Goal: Book appointment/travel/reservation

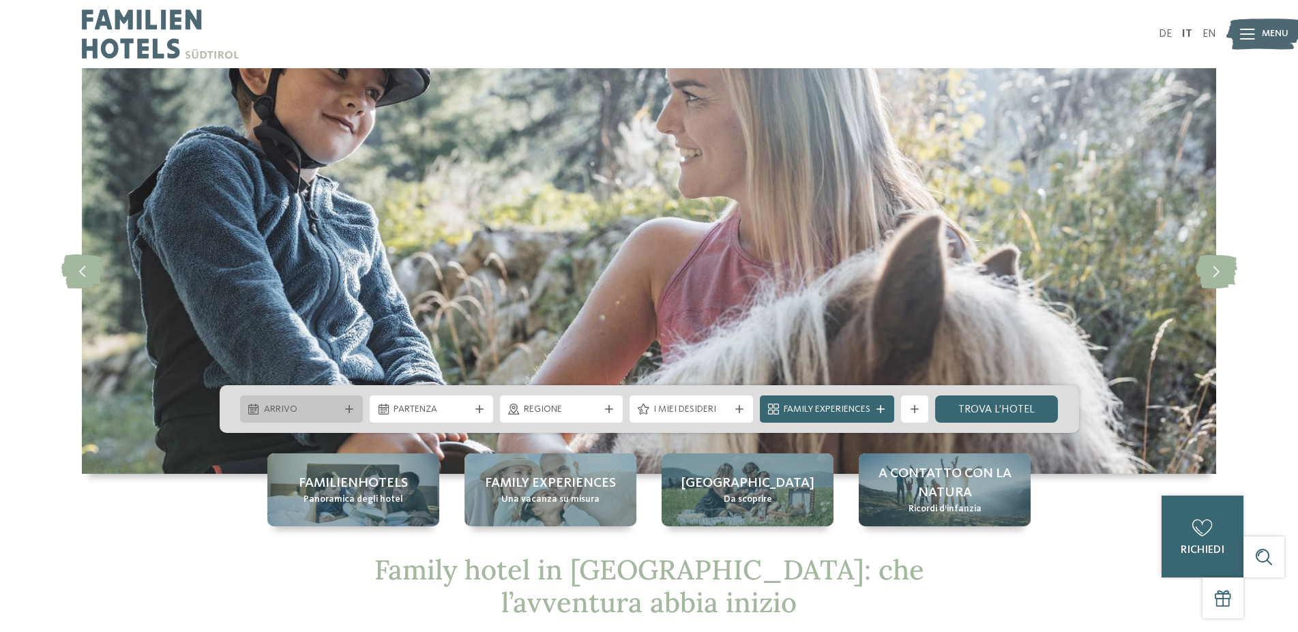
click at [280, 413] on span "Arrivo" at bounding box center [302, 410] width 76 height 14
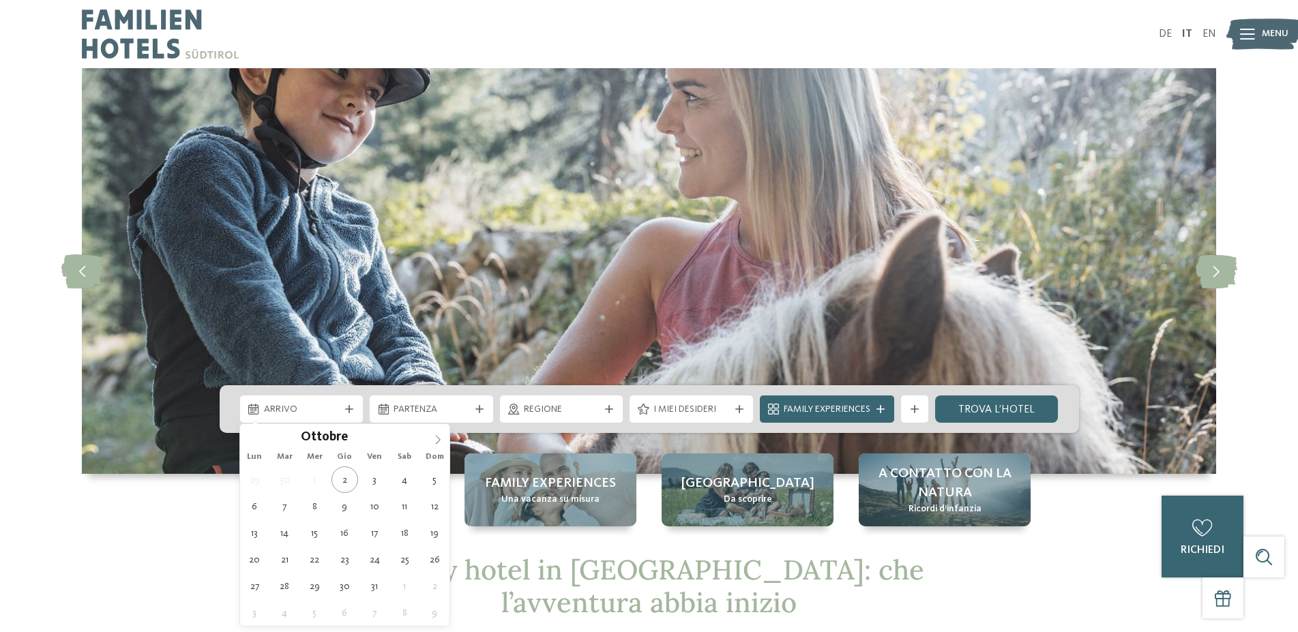
click at [437, 441] on icon at bounding box center [438, 440] width 10 height 10
click at [438, 442] on icon at bounding box center [438, 439] width 5 height 9
type input "****"
click at [438, 442] on icon at bounding box center [438, 439] width 5 height 9
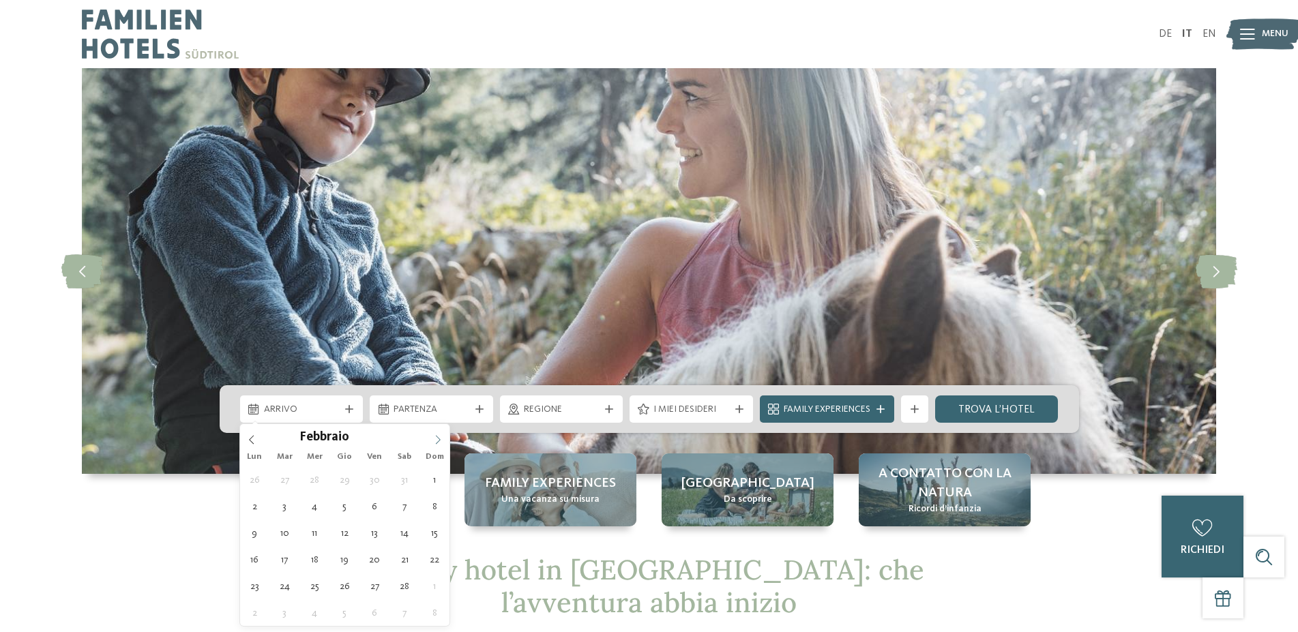
click at [438, 442] on icon at bounding box center [438, 439] width 5 height 9
click at [436, 441] on icon at bounding box center [438, 440] width 10 height 10
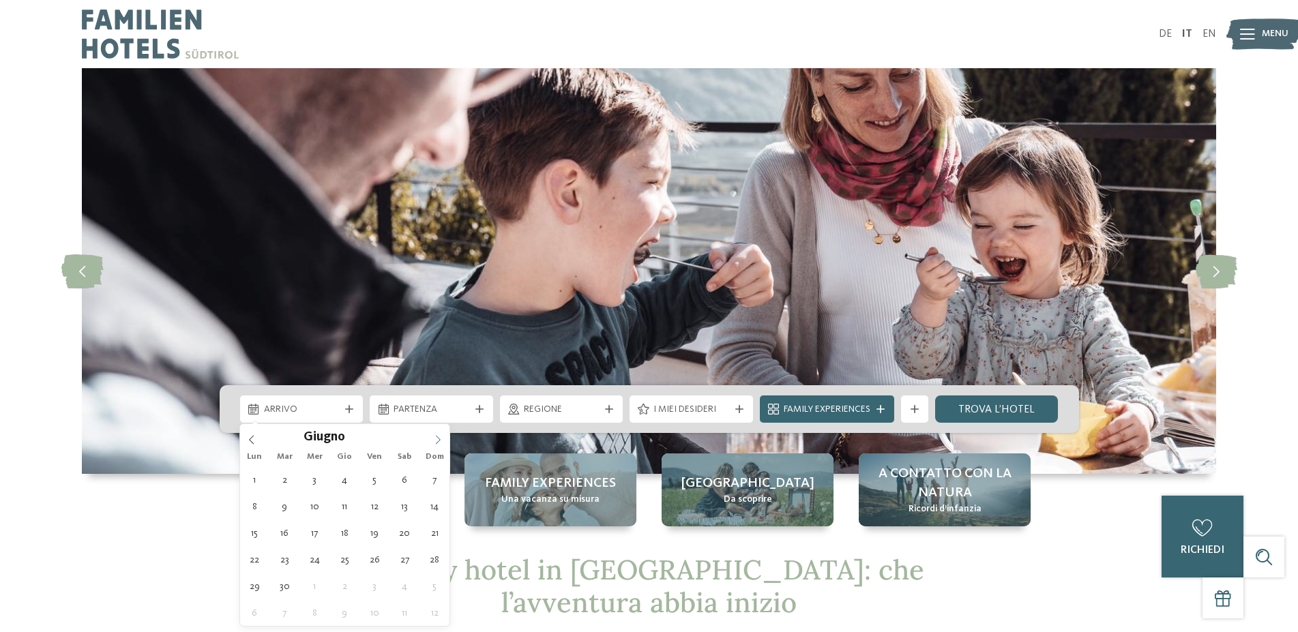
click at [436, 441] on icon at bounding box center [438, 440] width 10 height 10
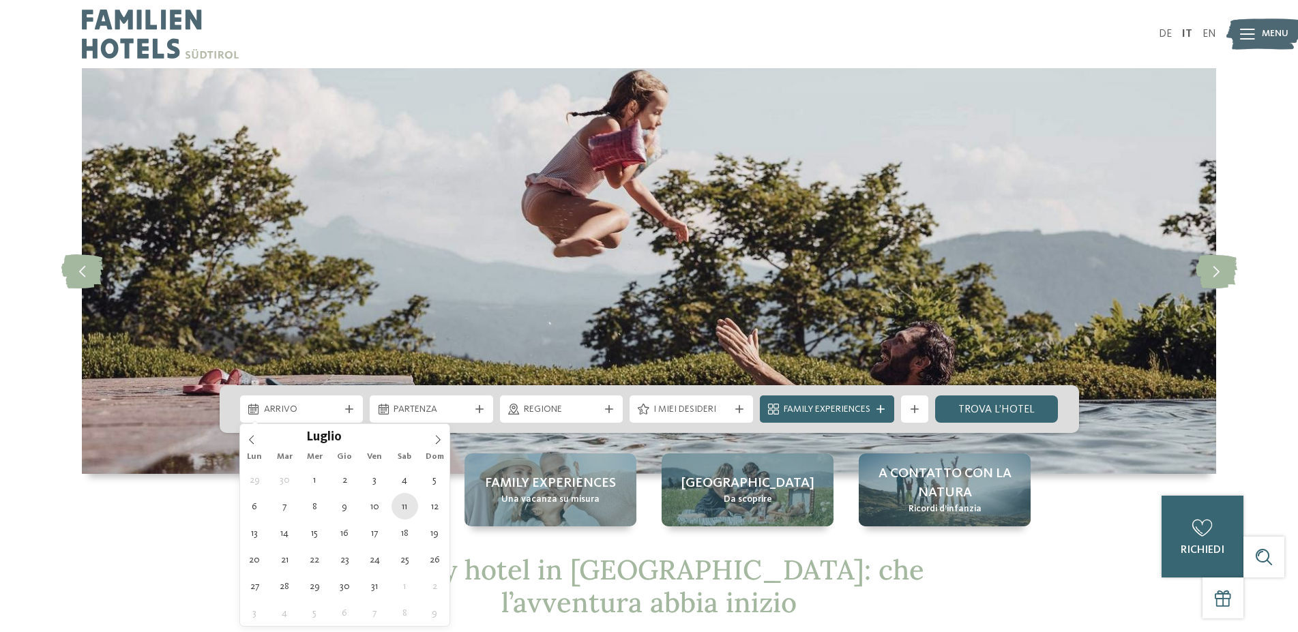
type div "[DATE]"
type input "****"
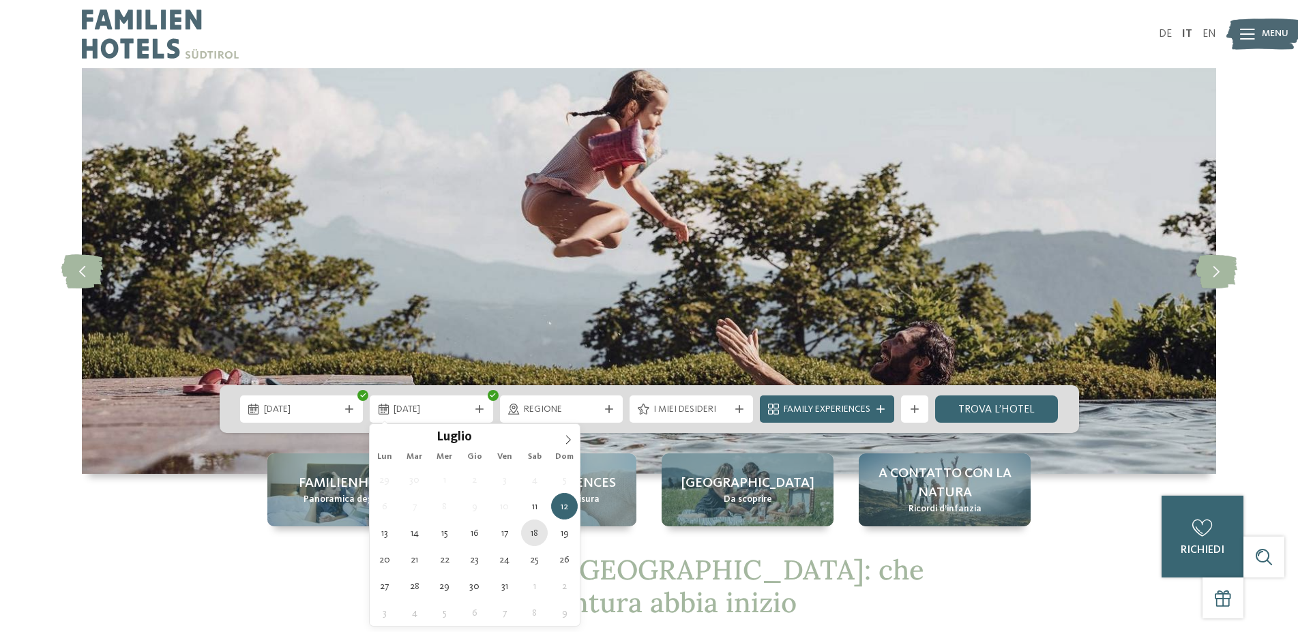
type div "[DATE]"
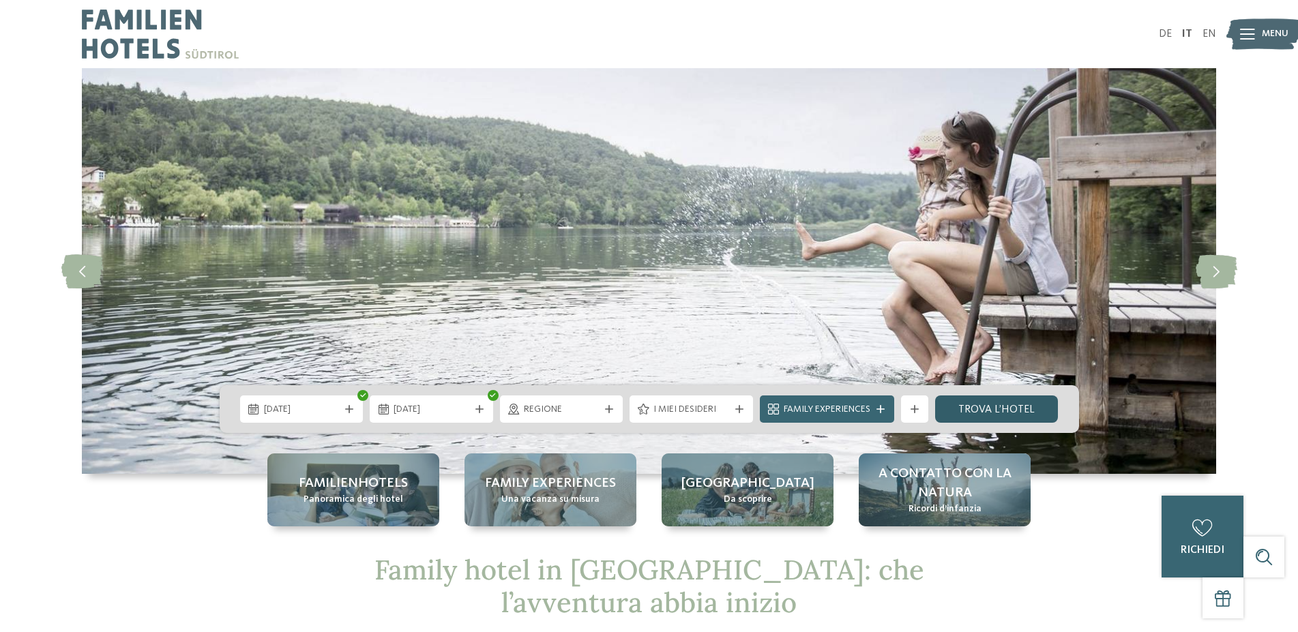
click at [1006, 406] on link "trova l’hotel" at bounding box center [996, 409] width 123 height 27
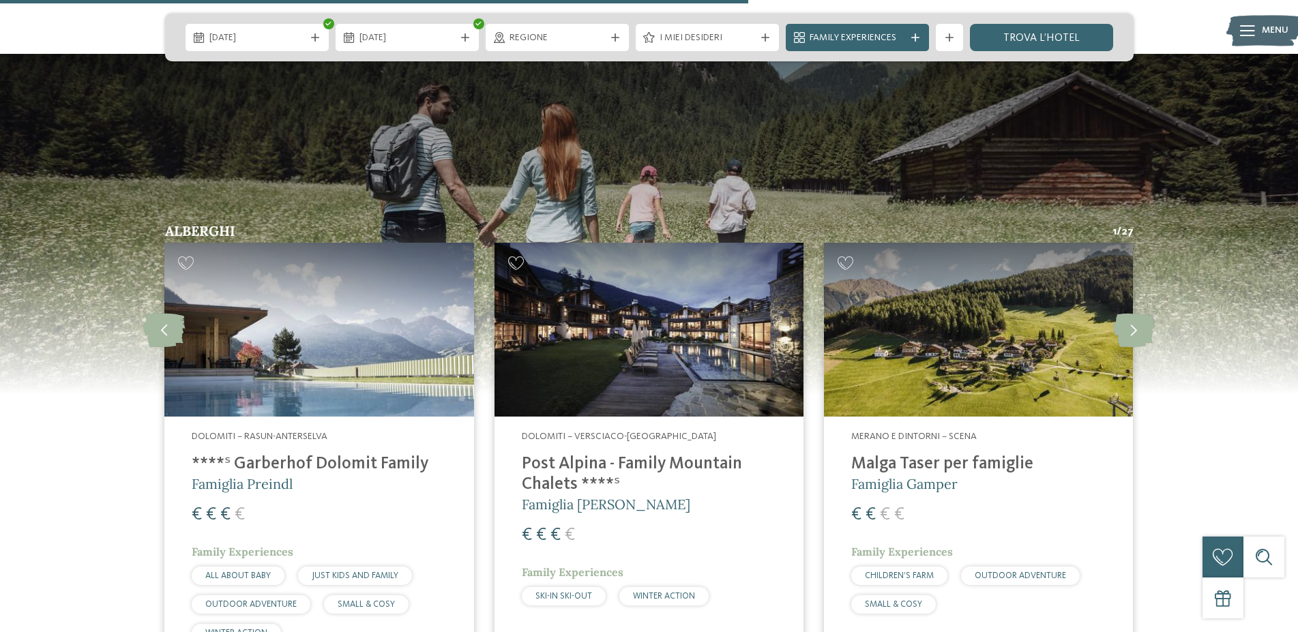
scroll to position [2365, 0]
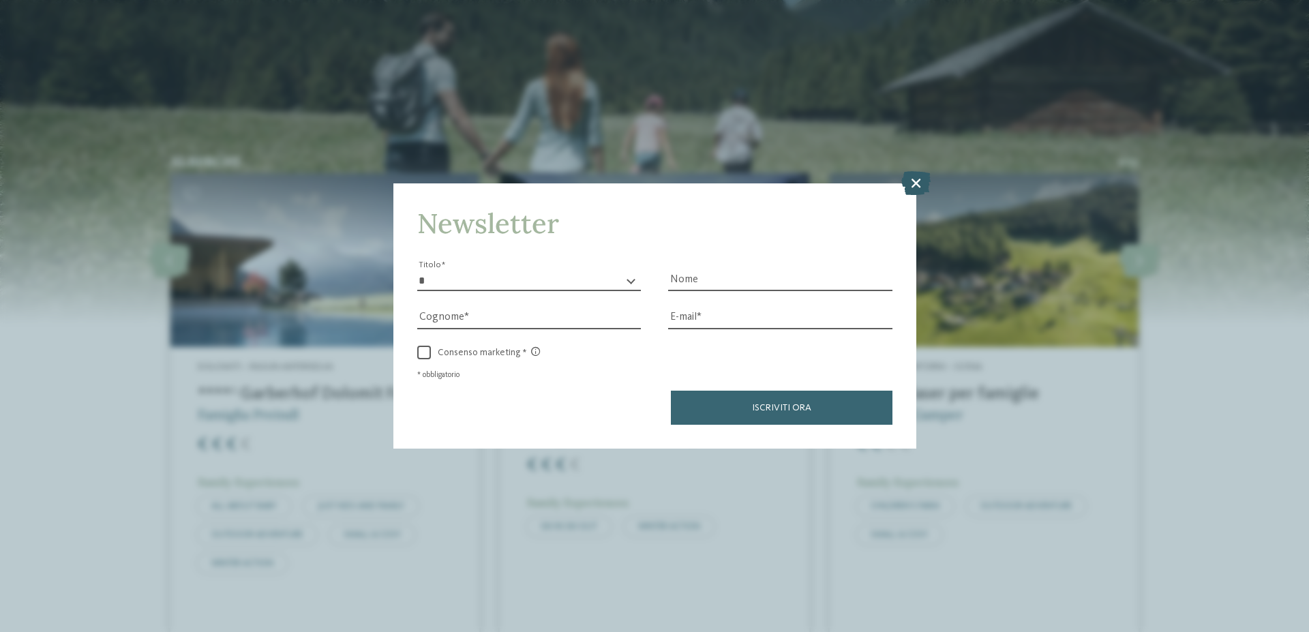
click at [910, 179] on icon at bounding box center [916, 183] width 29 height 24
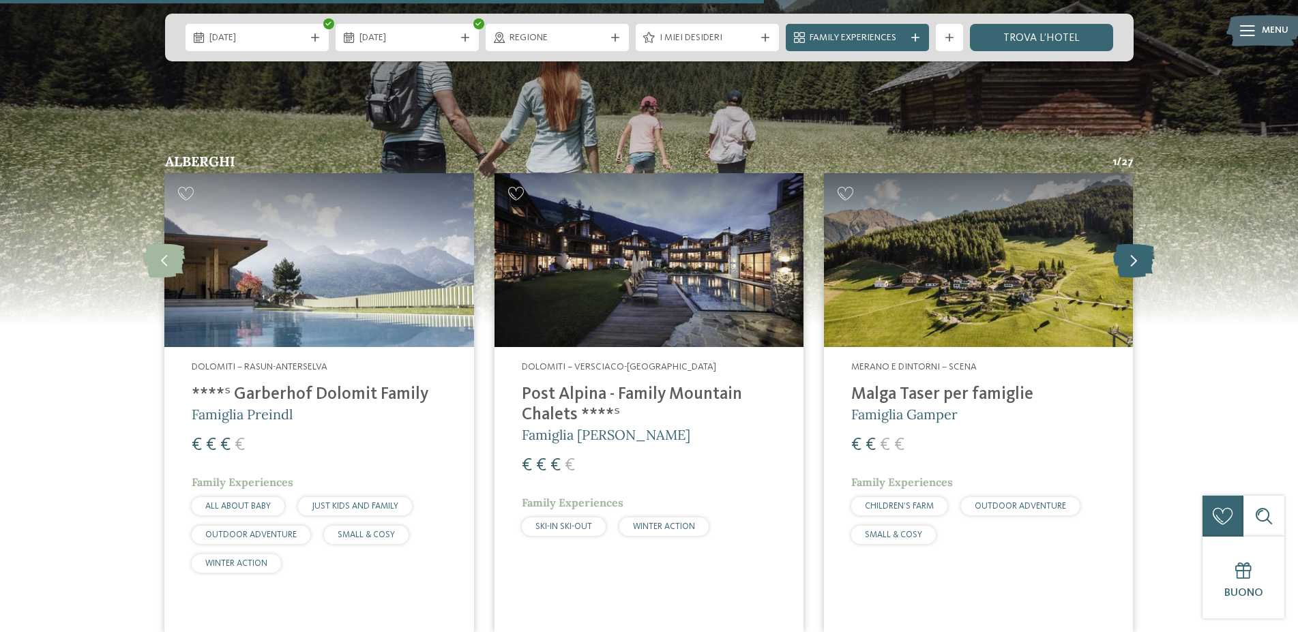
click at [1138, 257] on icon at bounding box center [1134, 260] width 42 height 34
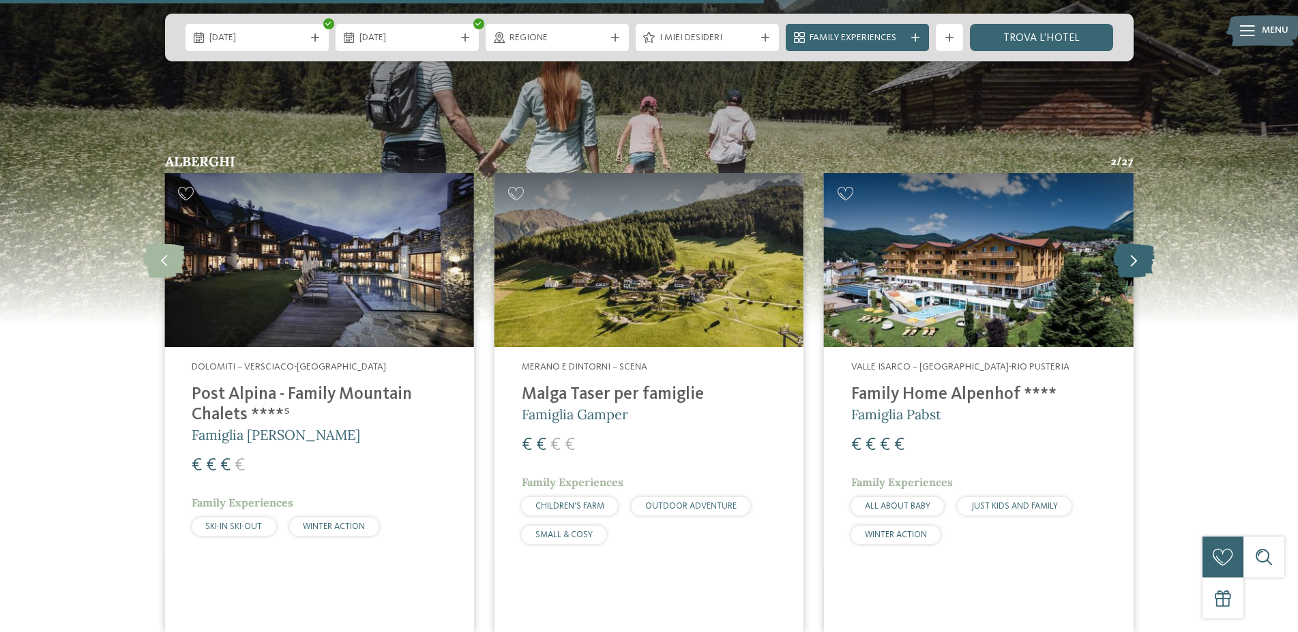
click at [1138, 257] on icon at bounding box center [1134, 260] width 42 height 34
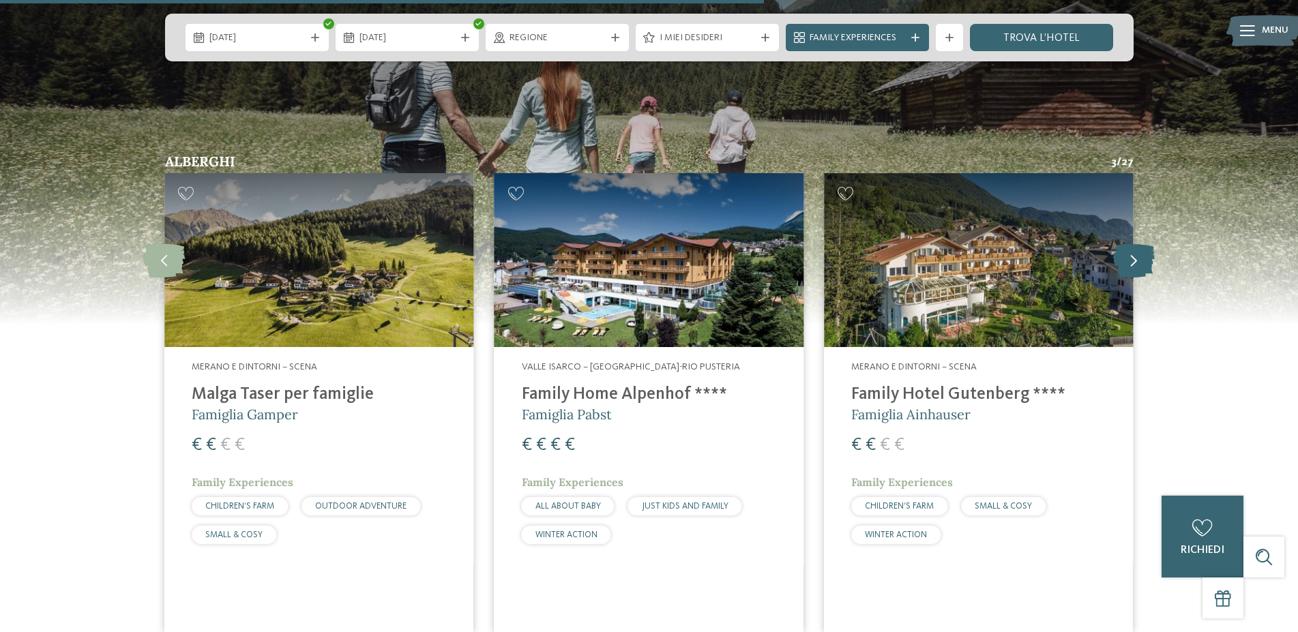
click at [1138, 257] on icon at bounding box center [1134, 260] width 42 height 34
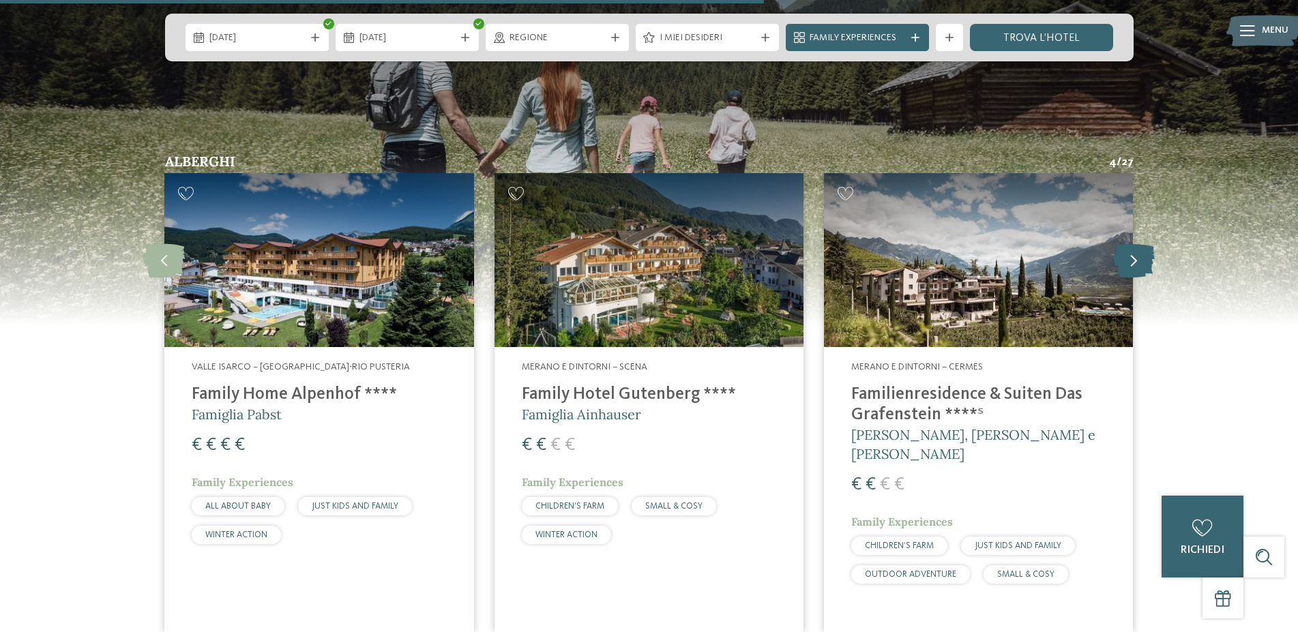
click at [1138, 257] on icon at bounding box center [1134, 260] width 42 height 34
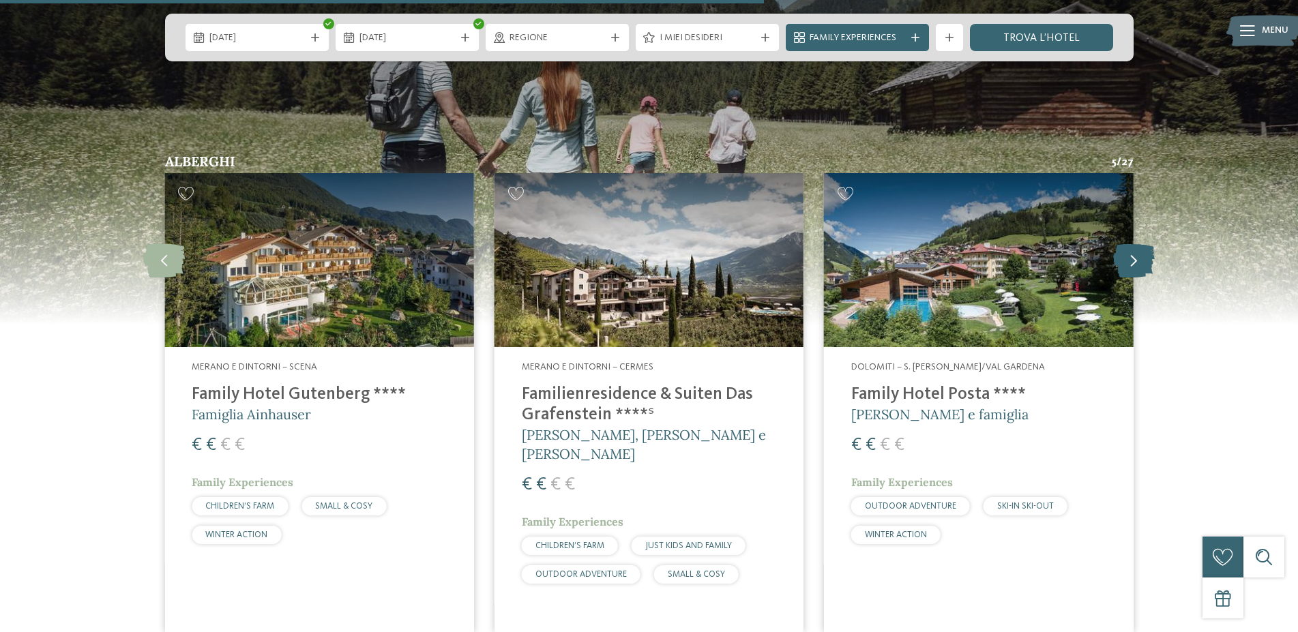
click at [1138, 257] on icon at bounding box center [1134, 260] width 42 height 34
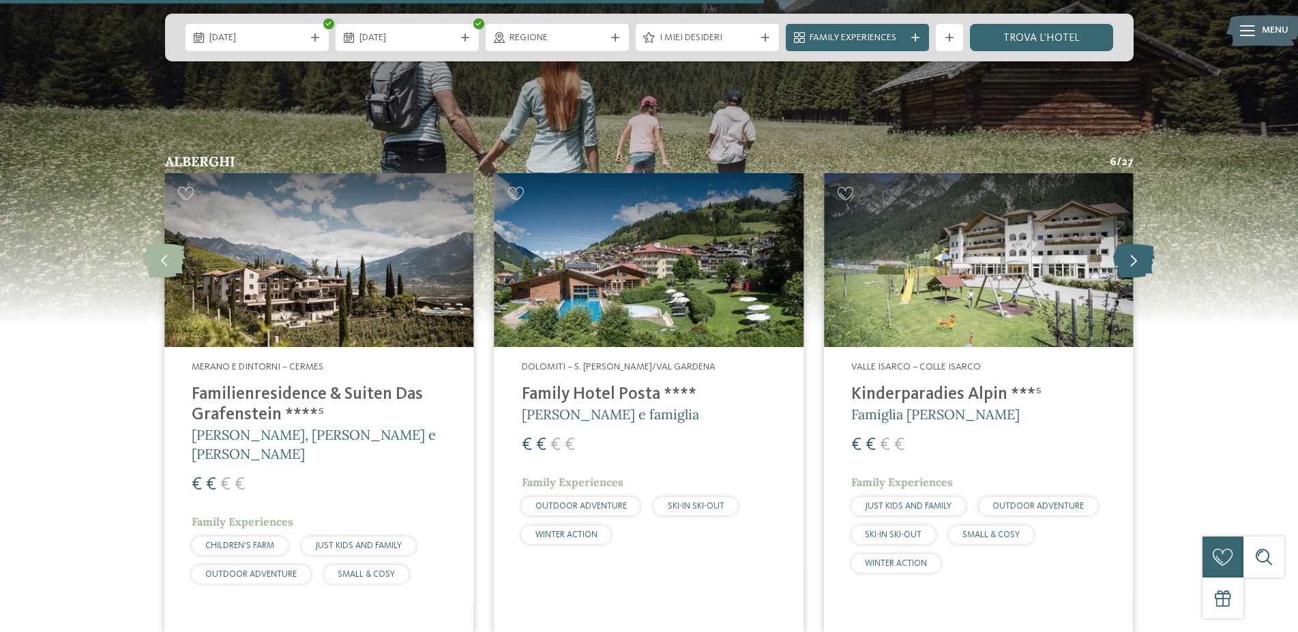
click at [1138, 257] on icon at bounding box center [1134, 260] width 42 height 34
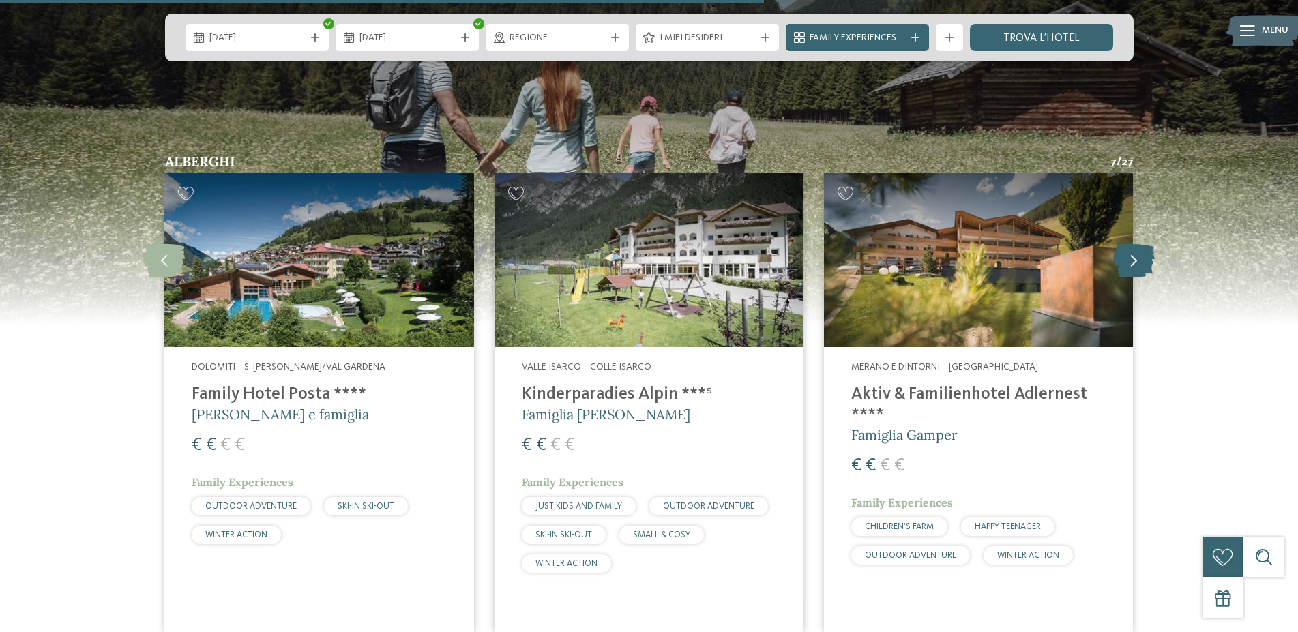
click at [1138, 257] on icon at bounding box center [1134, 260] width 42 height 34
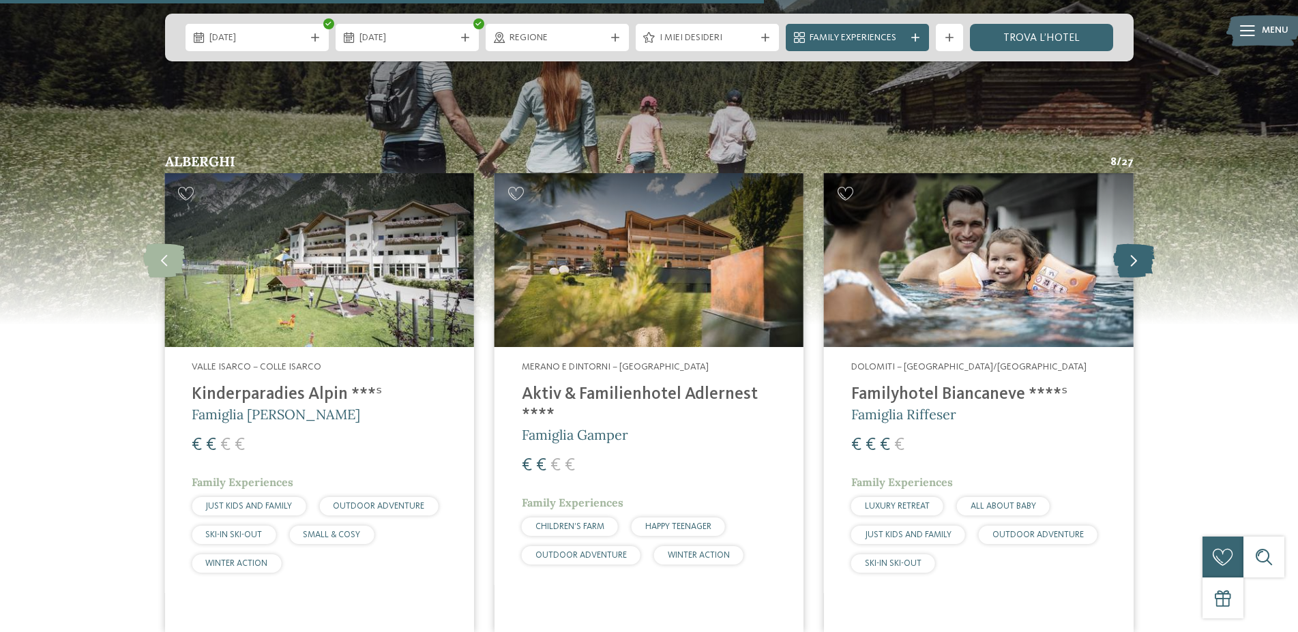
click at [1140, 267] on icon at bounding box center [1134, 260] width 42 height 34
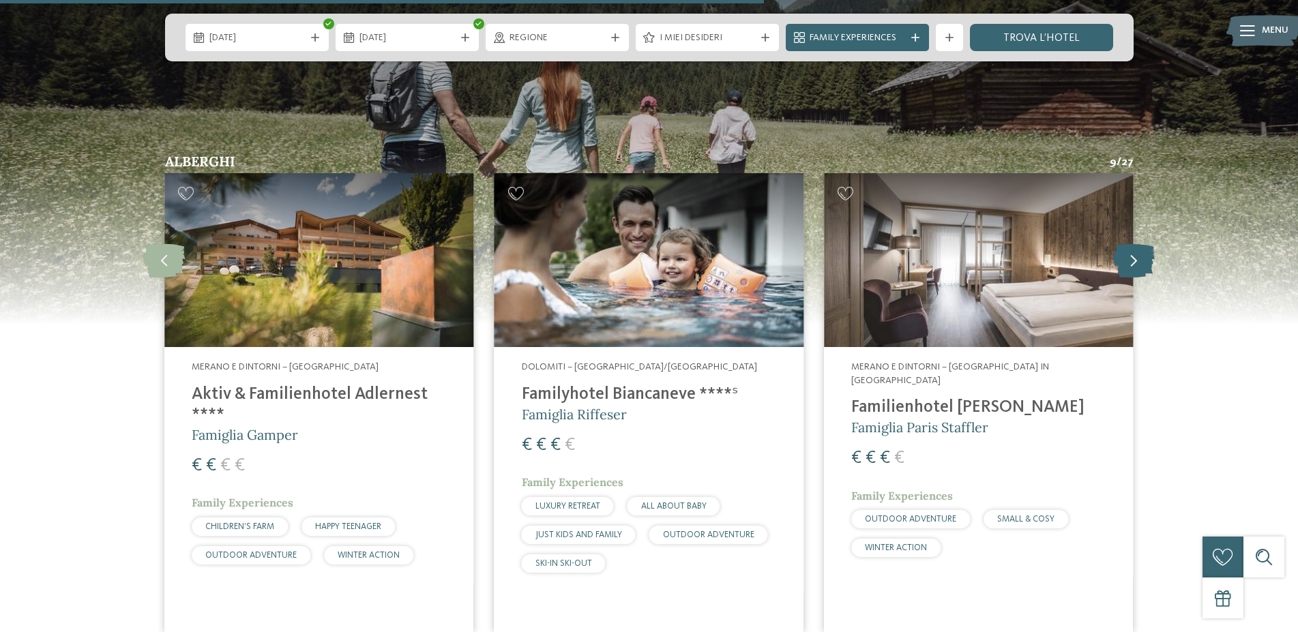
click at [1140, 267] on icon at bounding box center [1134, 260] width 42 height 34
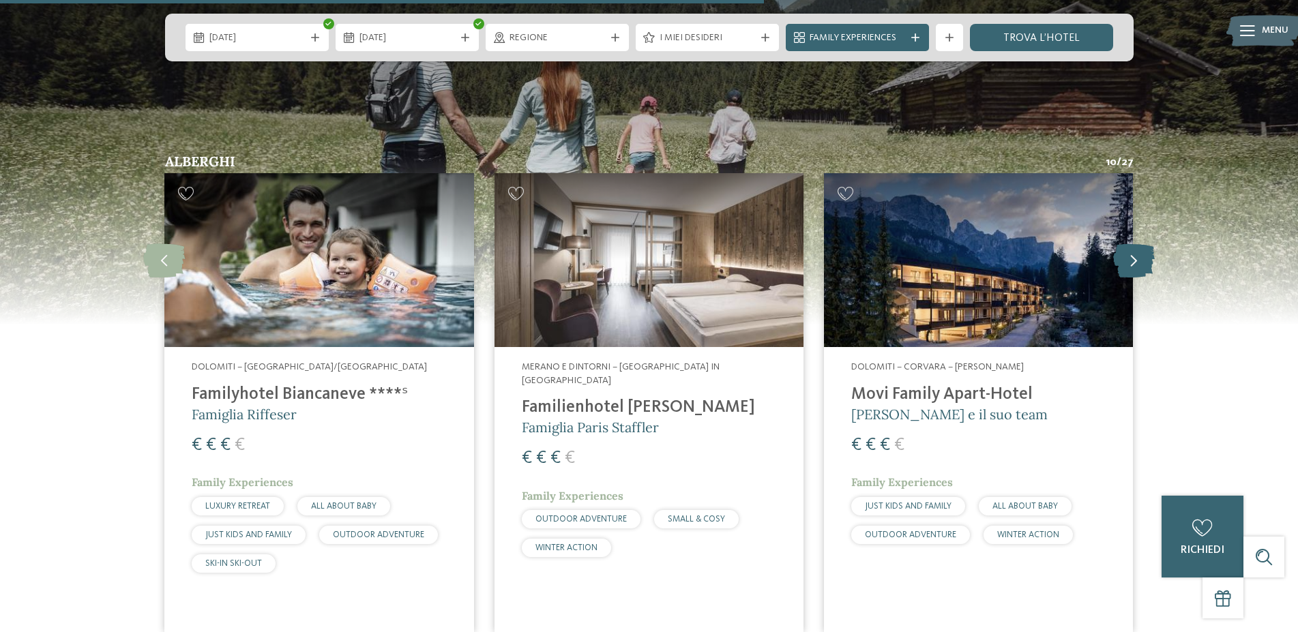
click at [1140, 267] on icon at bounding box center [1134, 260] width 42 height 34
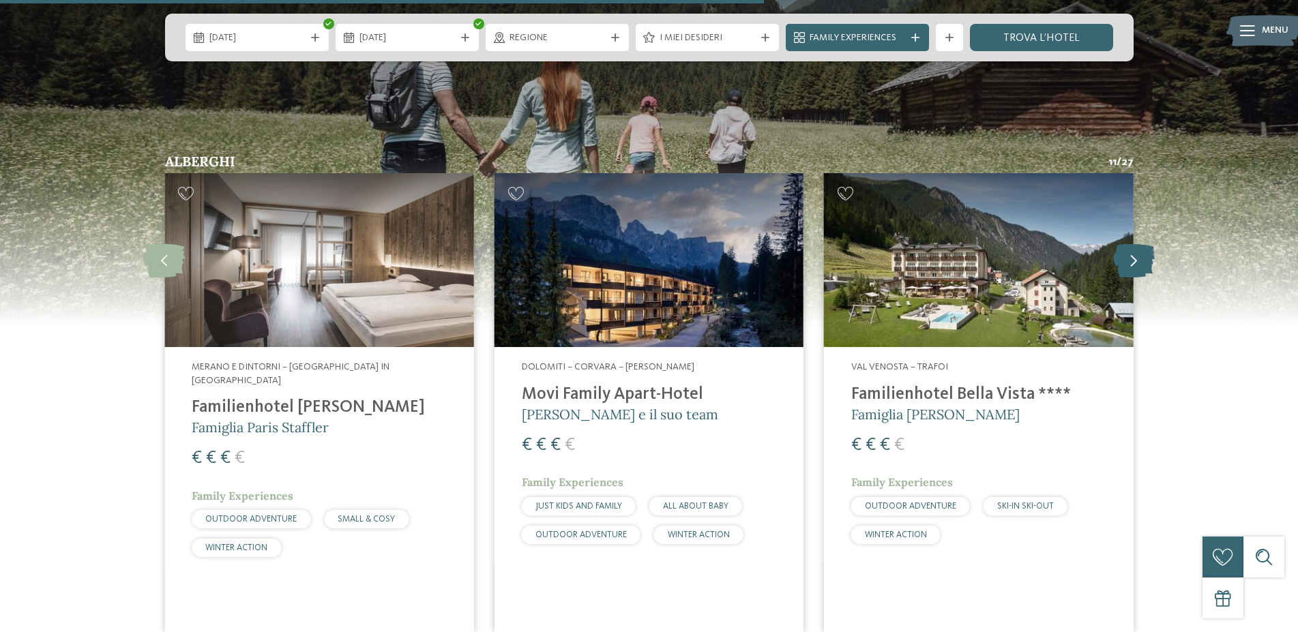
click at [1140, 267] on icon at bounding box center [1134, 260] width 42 height 34
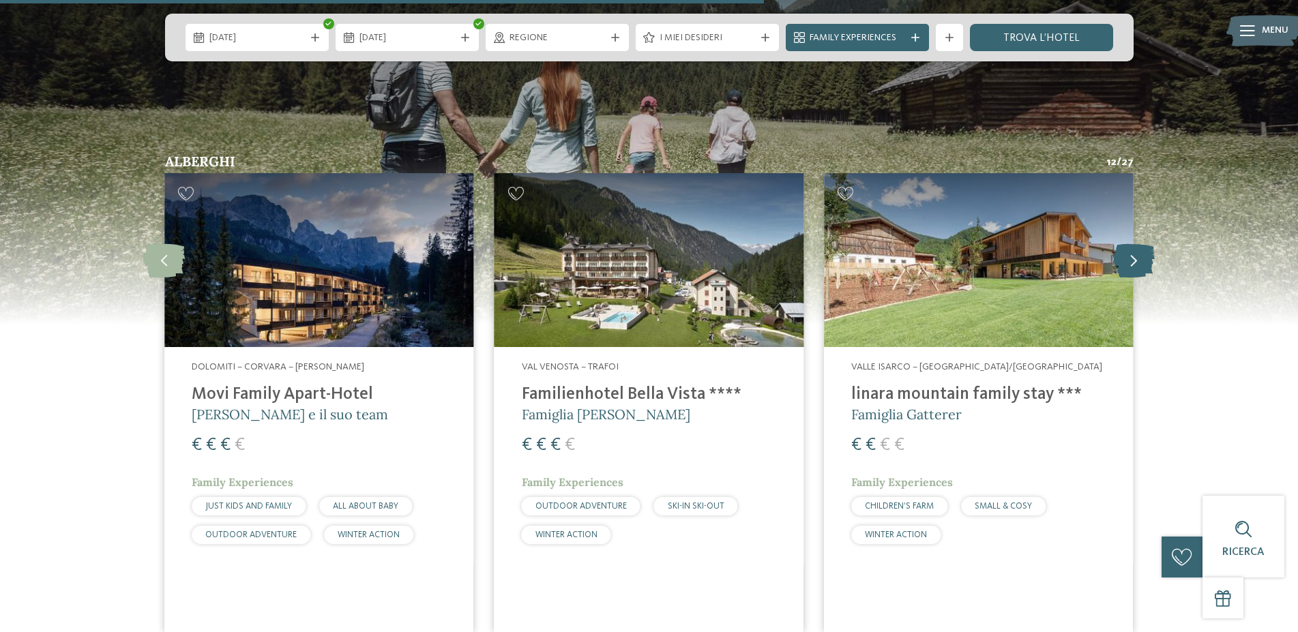
click at [1140, 267] on icon at bounding box center [1134, 260] width 42 height 34
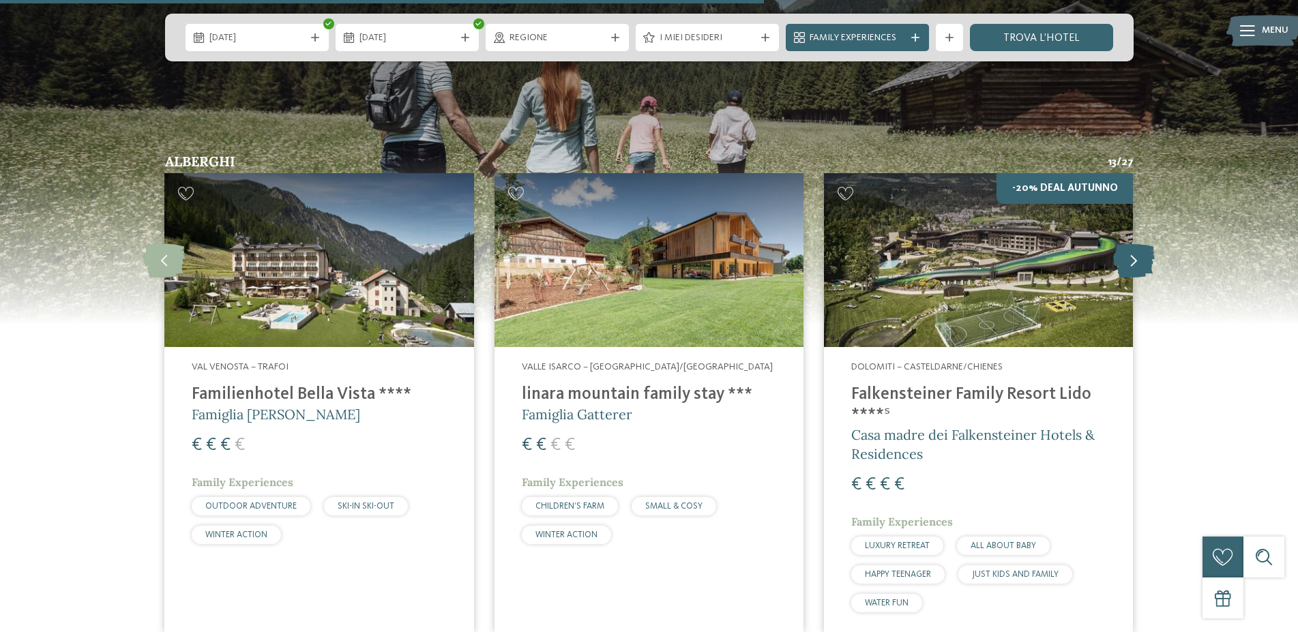
click at [1140, 267] on icon at bounding box center [1134, 260] width 42 height 34
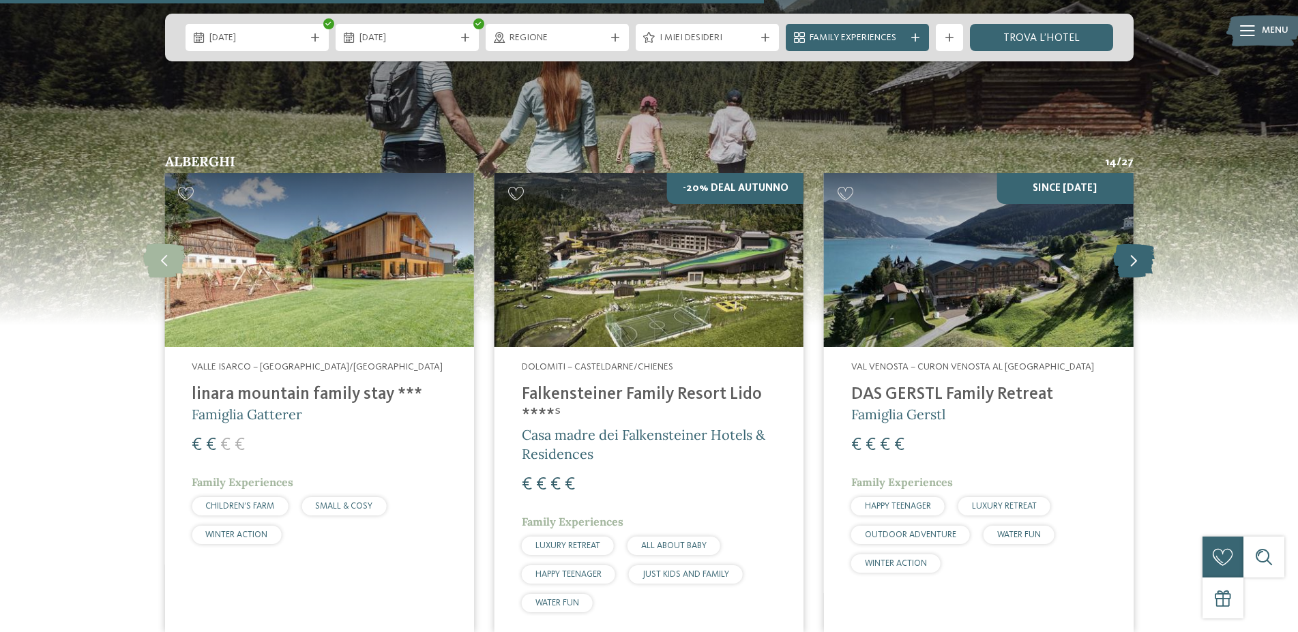
click at [1140, 267] on icon at bounding box center [1134, 260] width 42 height 34
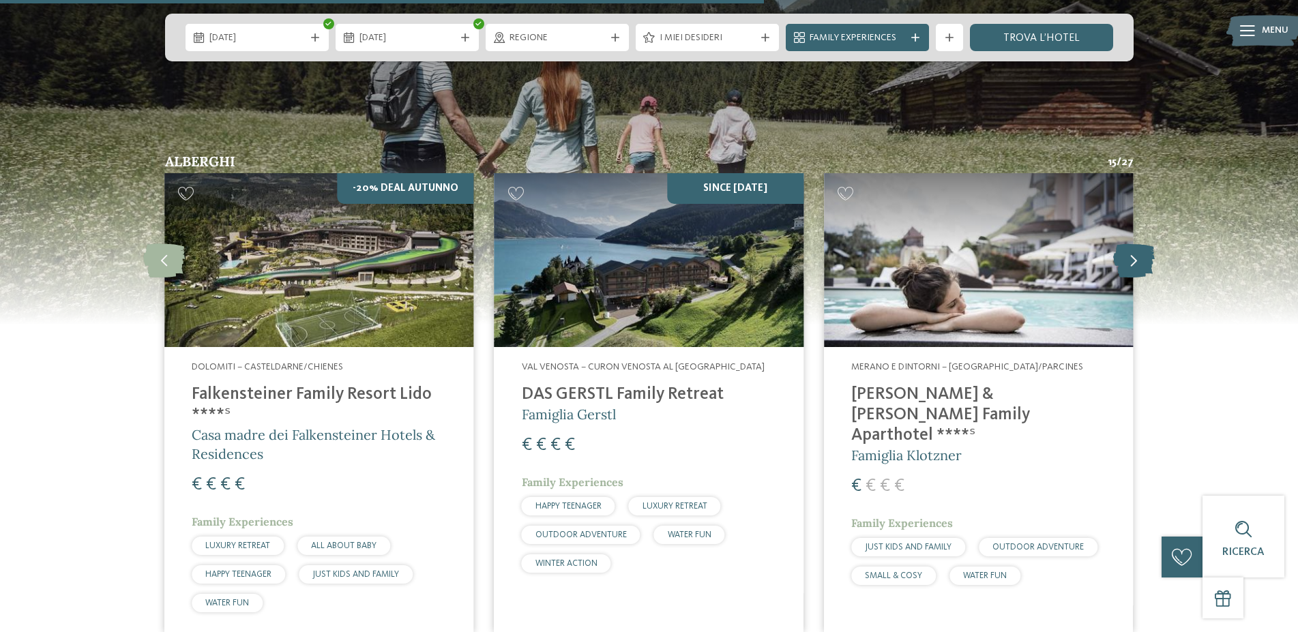
click at [1118, 262] on icon at bounding box center [1134, 260] width 42 height 34
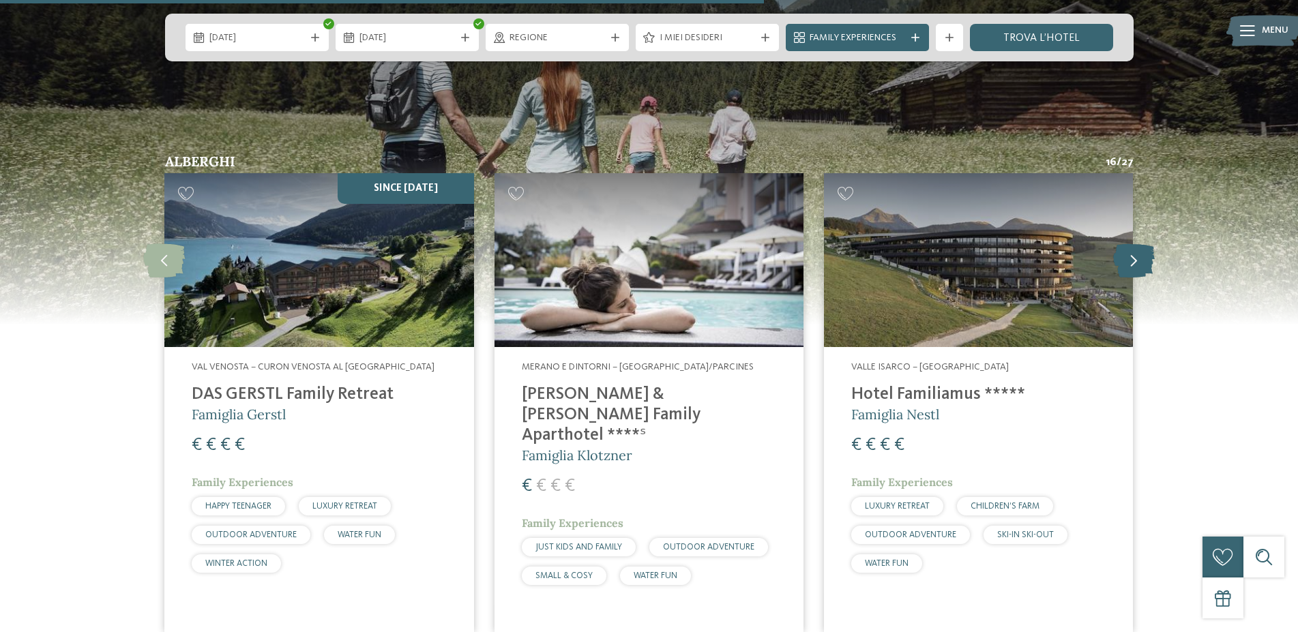
click at [1118, 263] on icon at bounding box center [1134, 260] width 42 height 34
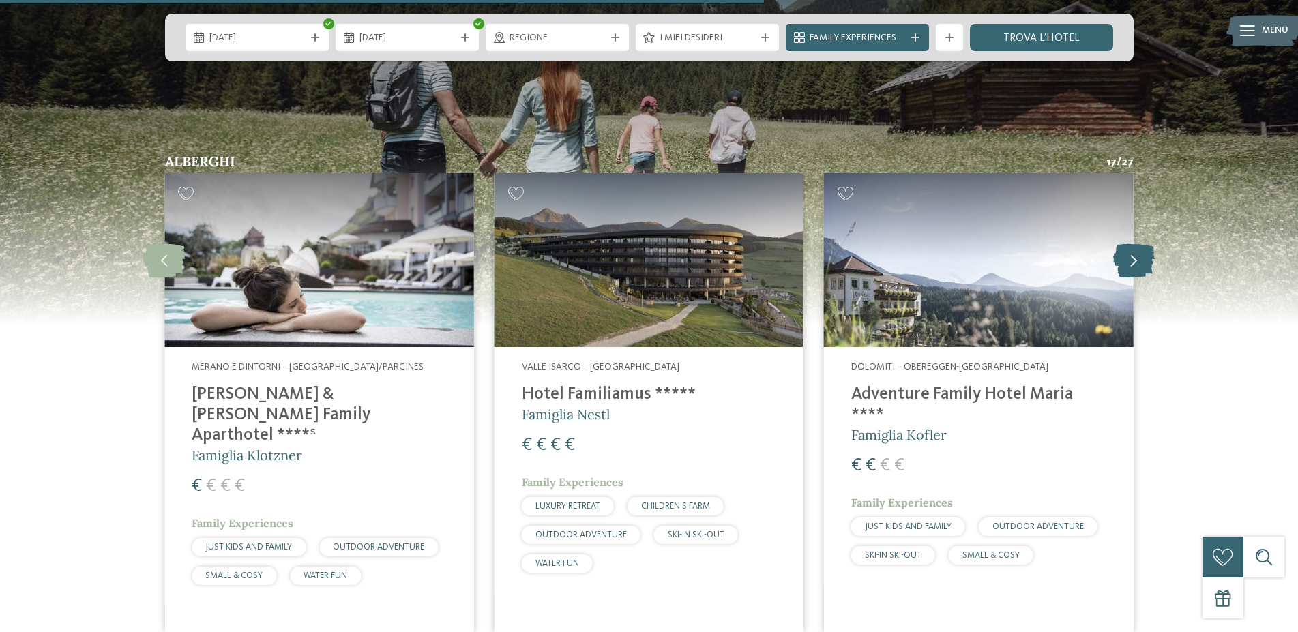
click at [1118, 265] on icon at bounding box center [1134, 260] width 42 height 34
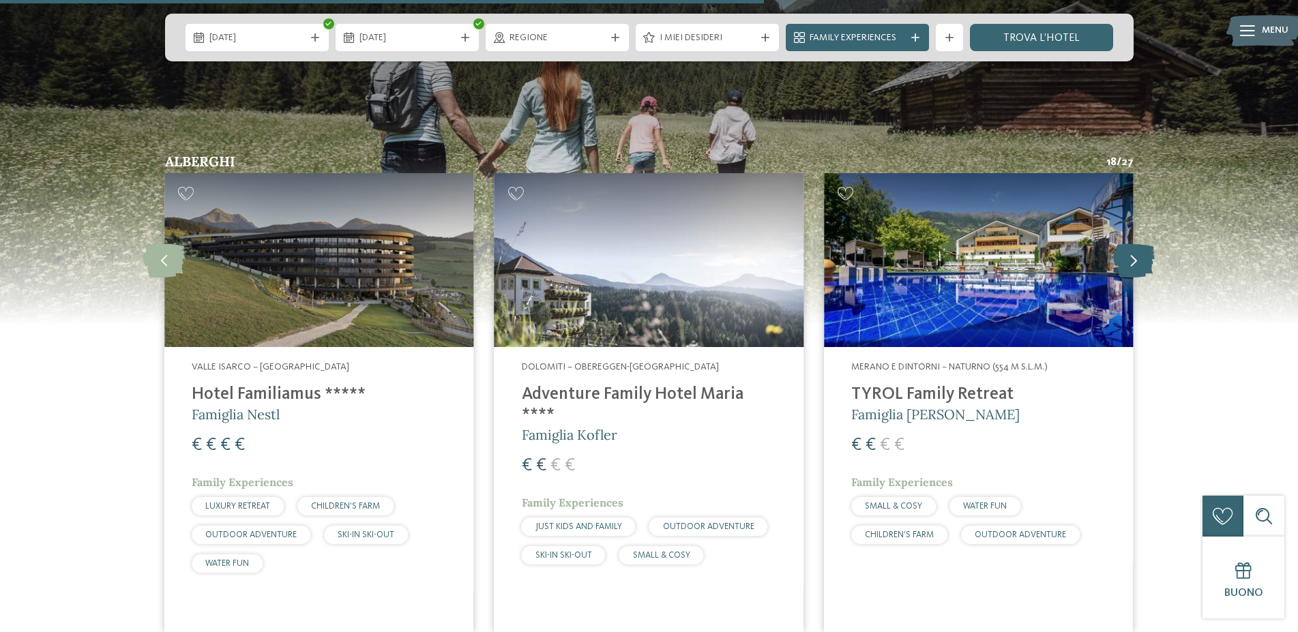
click at [1118, 265] on icon at bounding box center [1134, 260] width 42 height 34
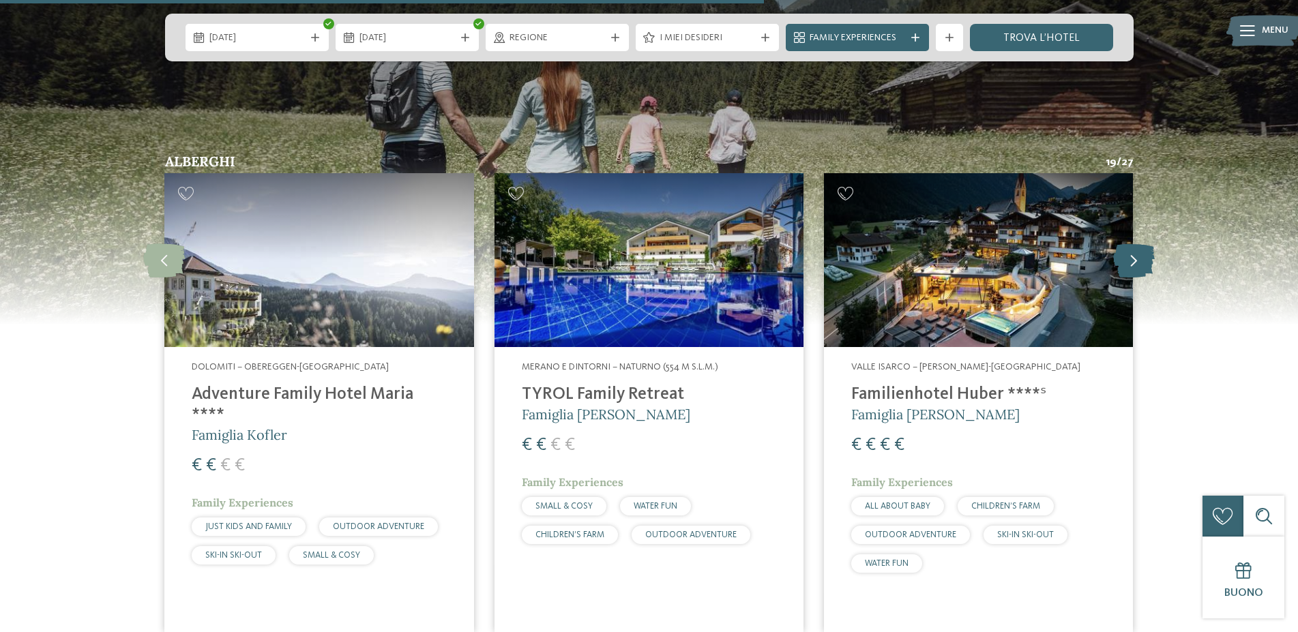
click at [1118, 265] on icon at bounding box center [1134, 260] width 42 height 34
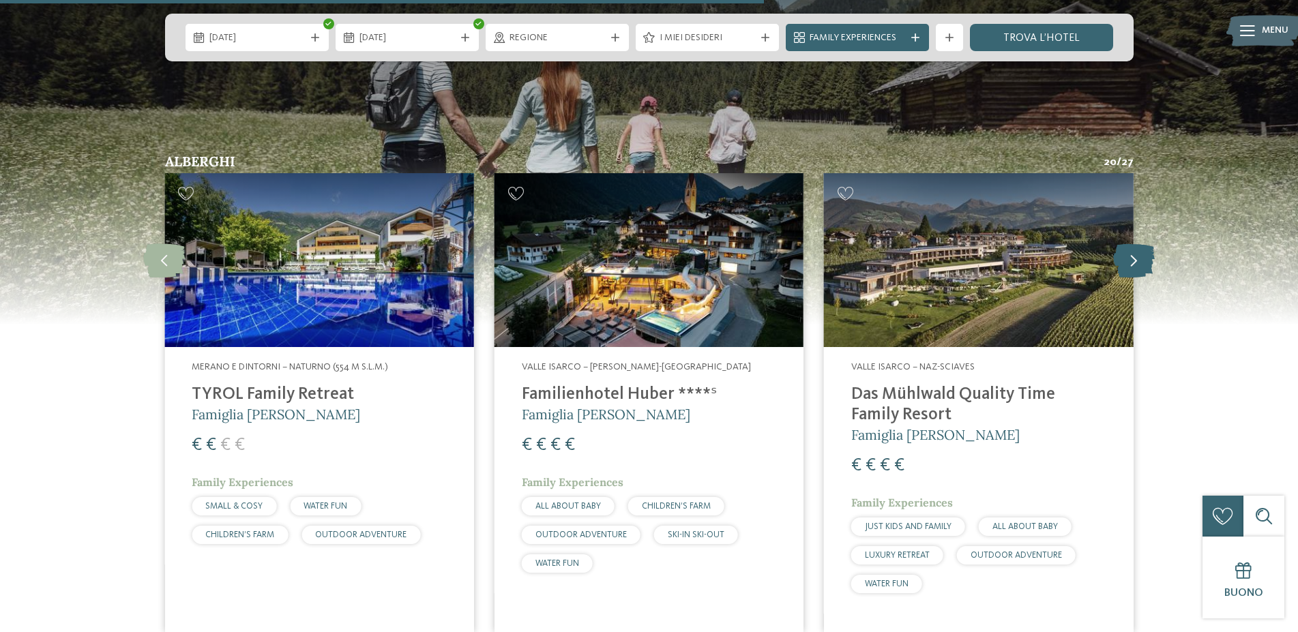
click at [1117, 267] on icon at bounding box center [1134, 260] width 42 height 34
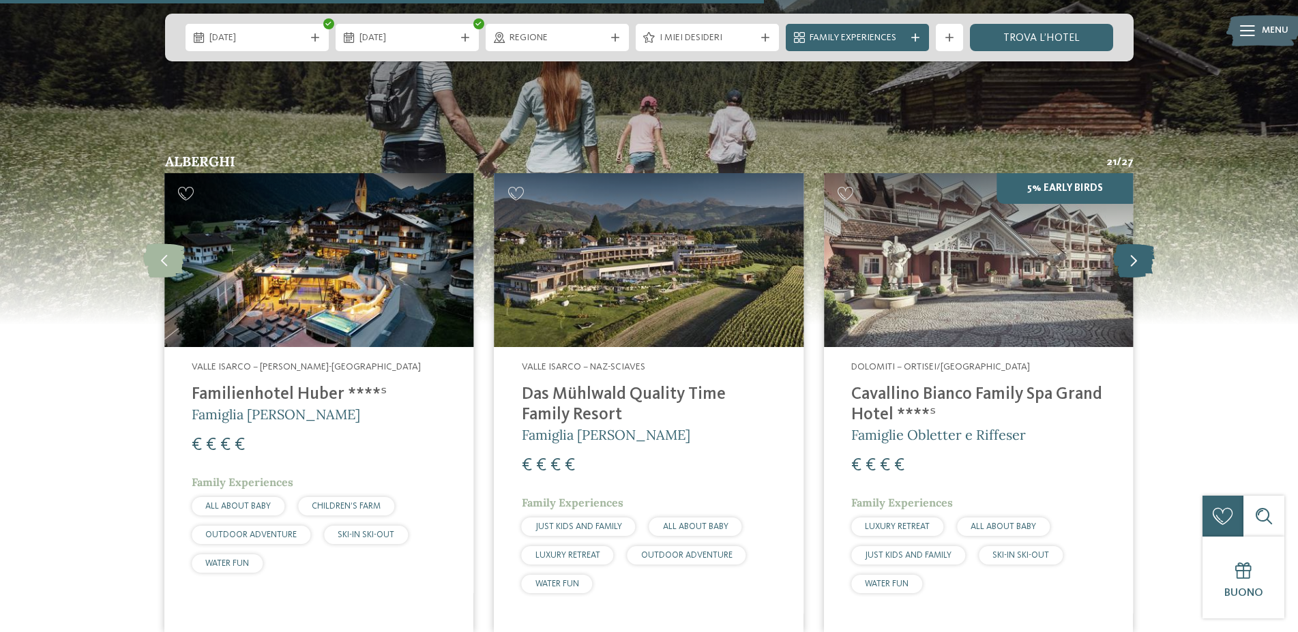
click at [1117, 267] on icon at bounding box center [1134, 260] width 42 height 34
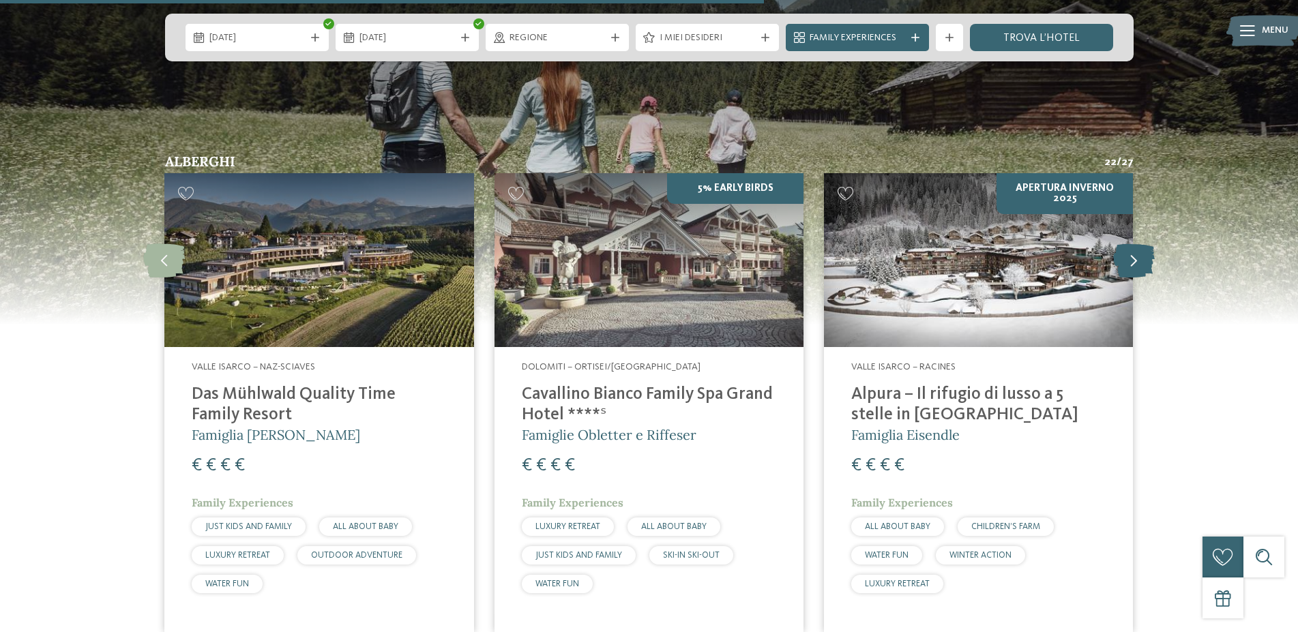
click at [1117, 267] on icon at bounding box center [1134, 260] width 42 height 34
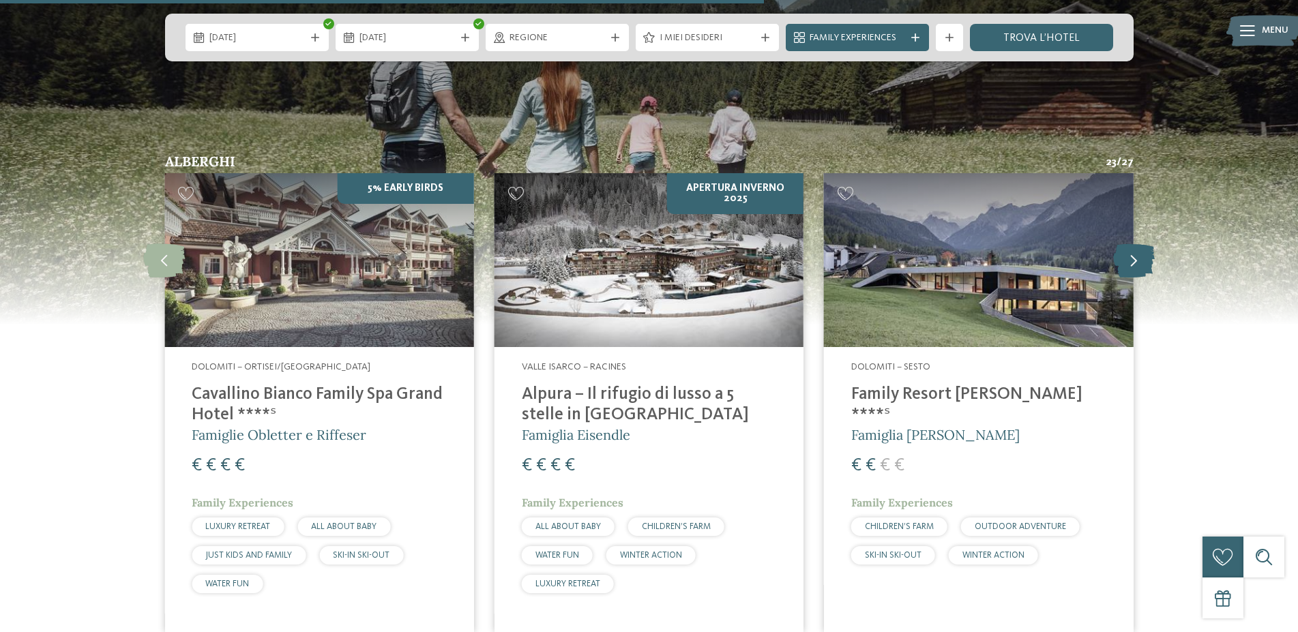
click at [1117, 267] on icon at bounding box center [1134, 260] width 42 height 34
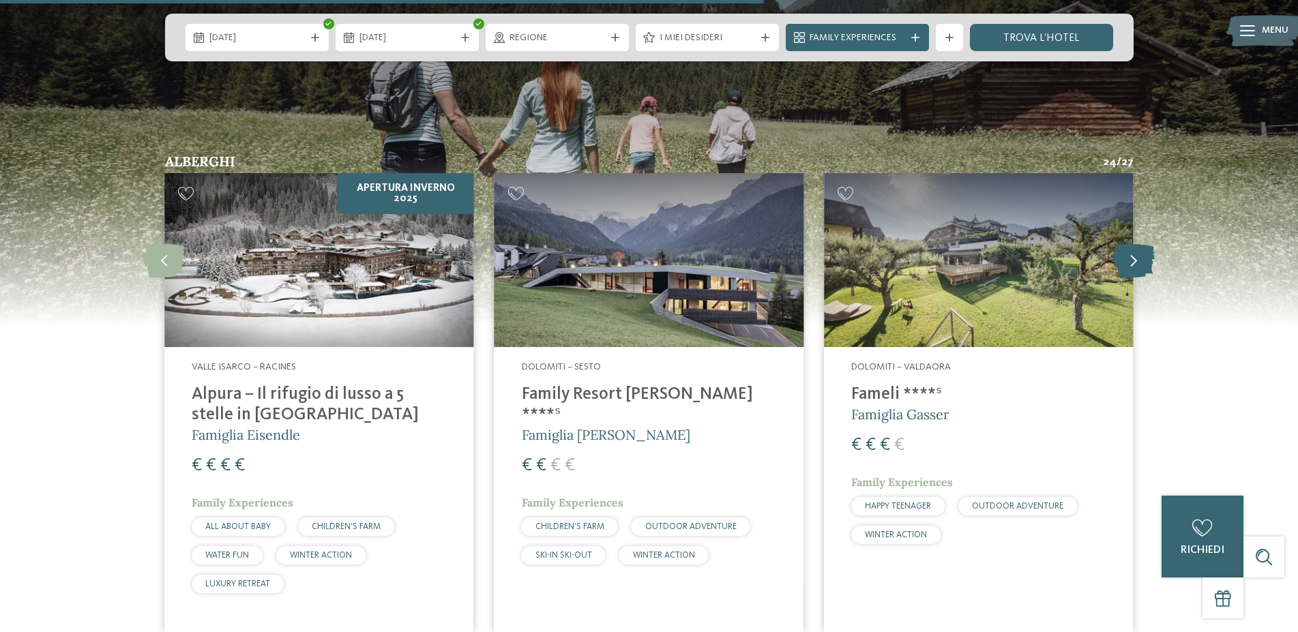
click at [1117, 267] on icon at bounding box center [1134, 260] width 42 height 34
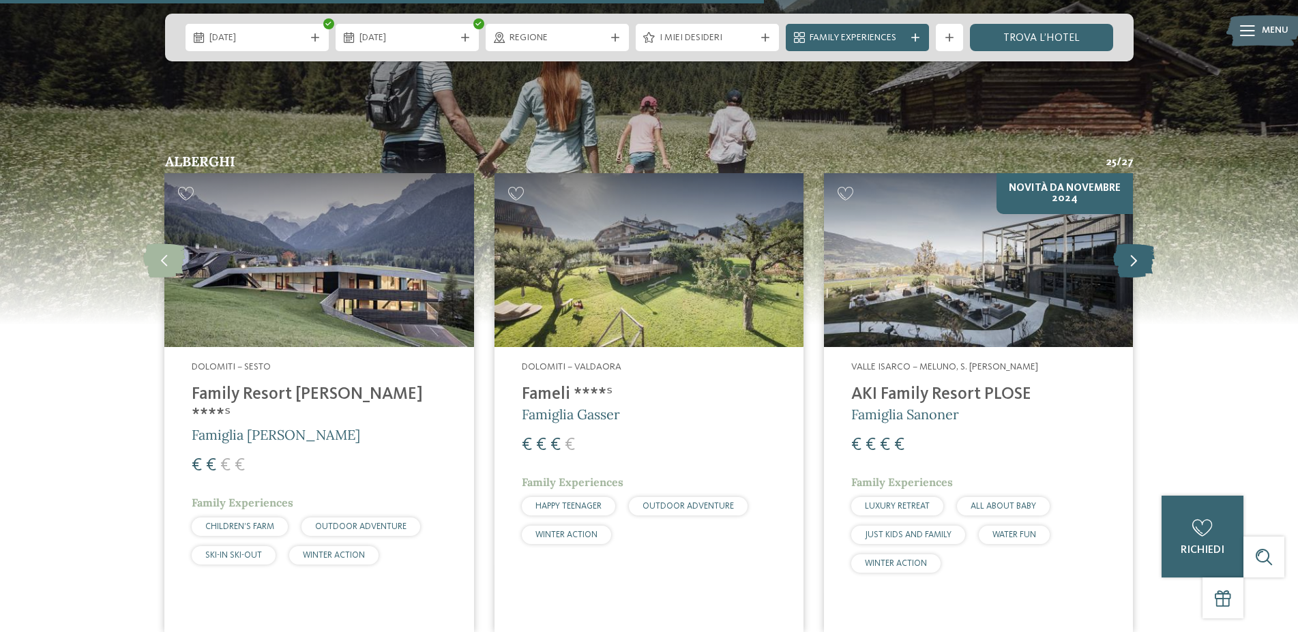
click at [1117, 267] on icon at bounding box center [1134, 260] width 42 height 34
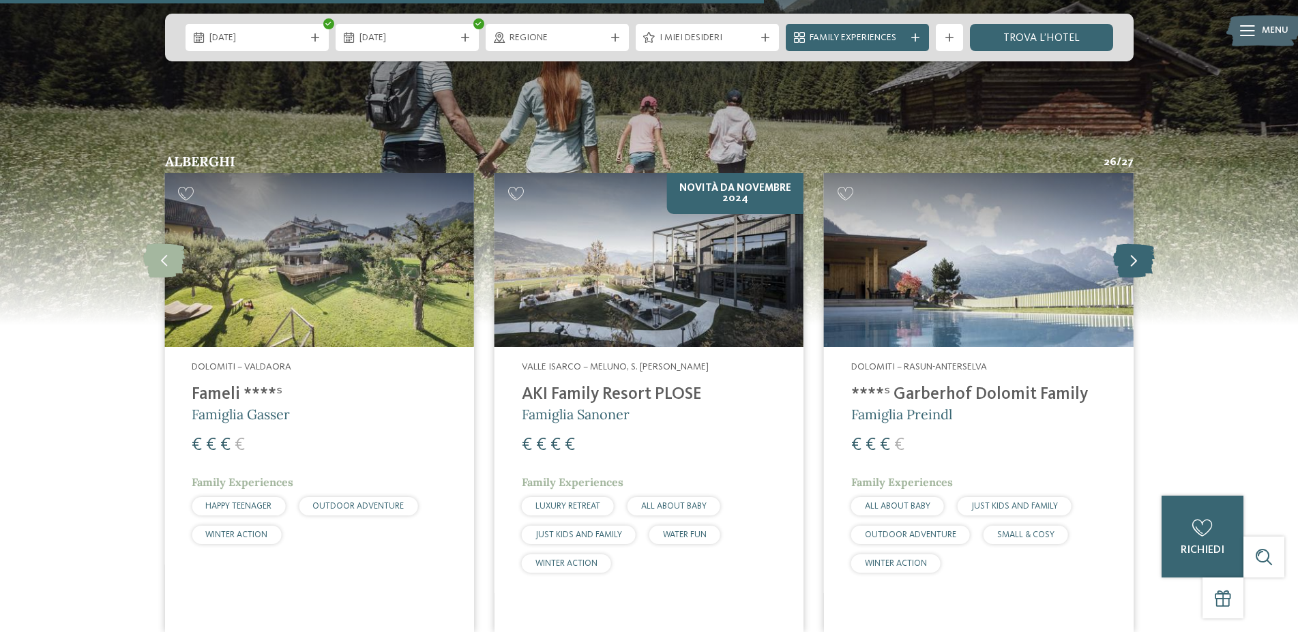
click at [1117, 267] on icon at bounding box center [1134, 260] width 42 height 34
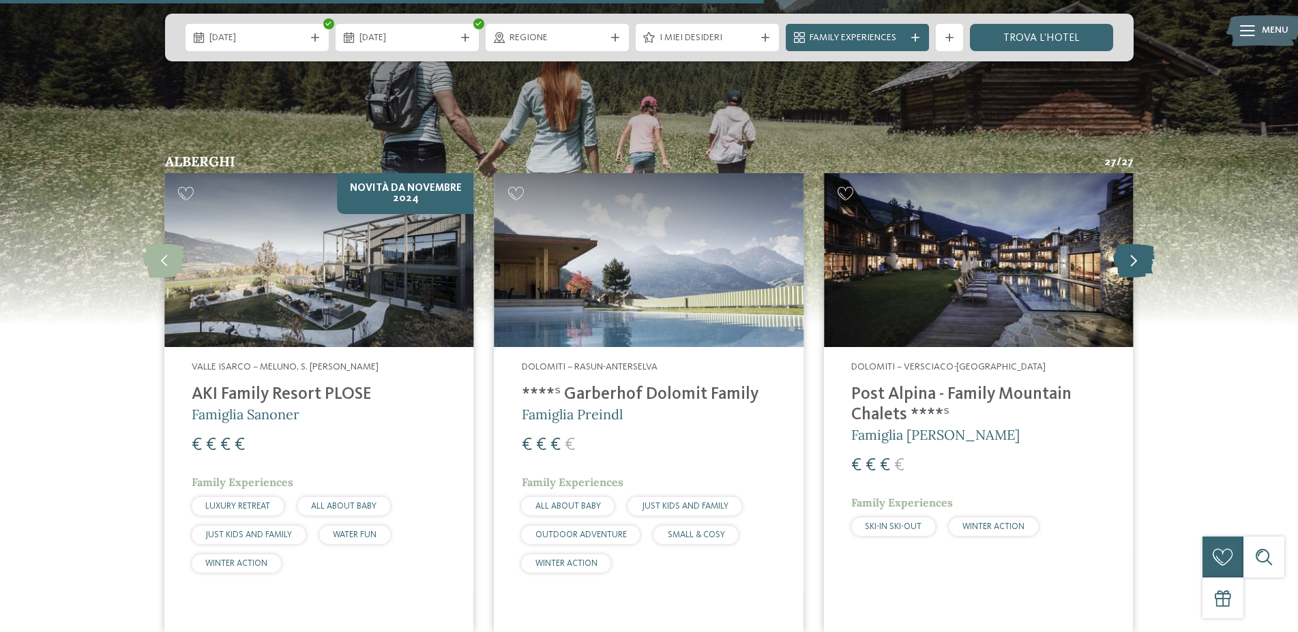
click at [1117, 267] on icon at bounding box center [1134, 260] width 42 height 34
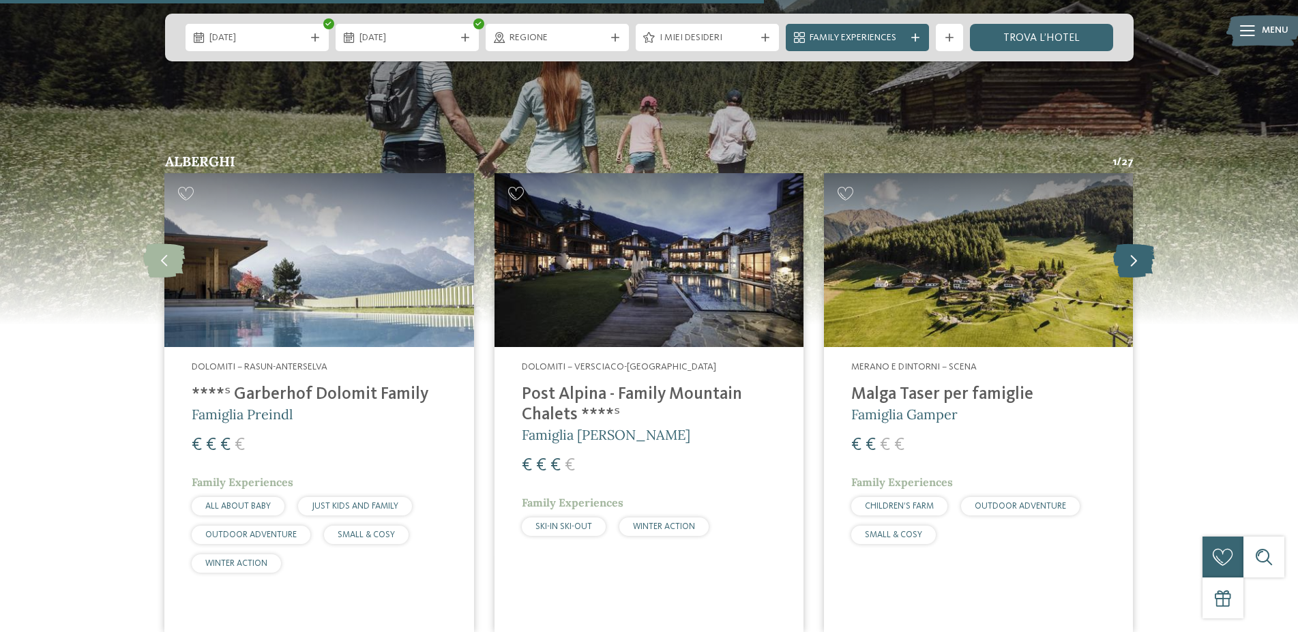
click at [1117, 267] on icon at bounding box center [1134, 260] width 42 height 34
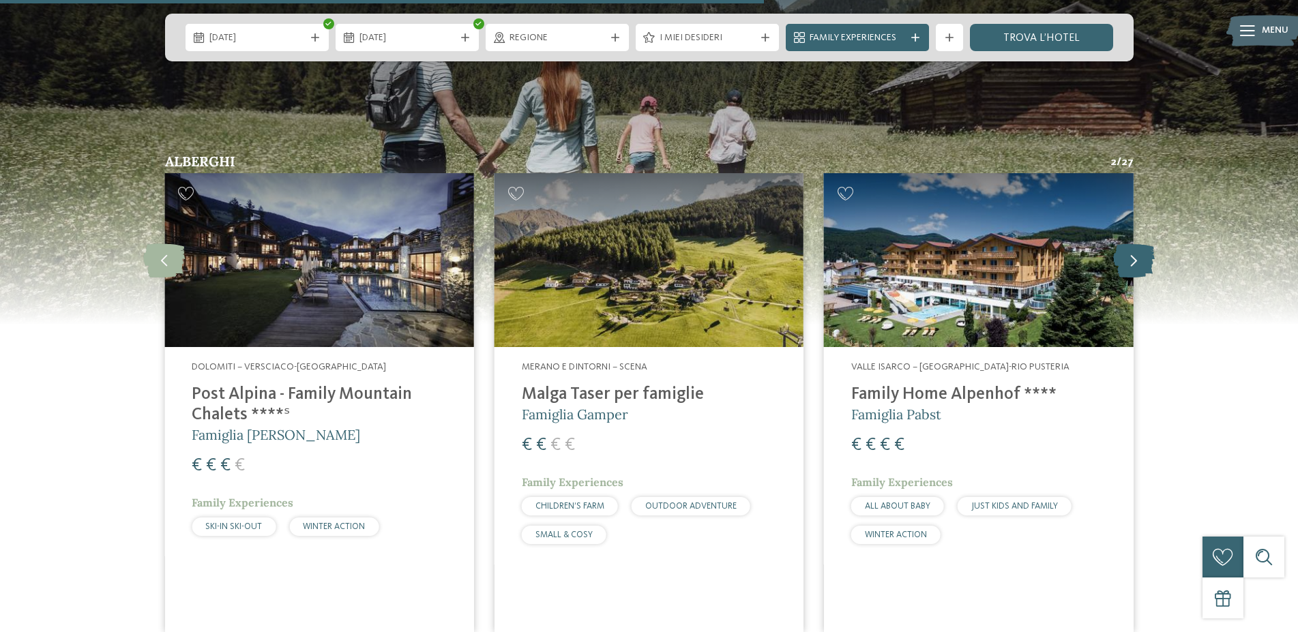
click at [1117, 267] on icon at bounding box center [1134, 260] width 42 height 34
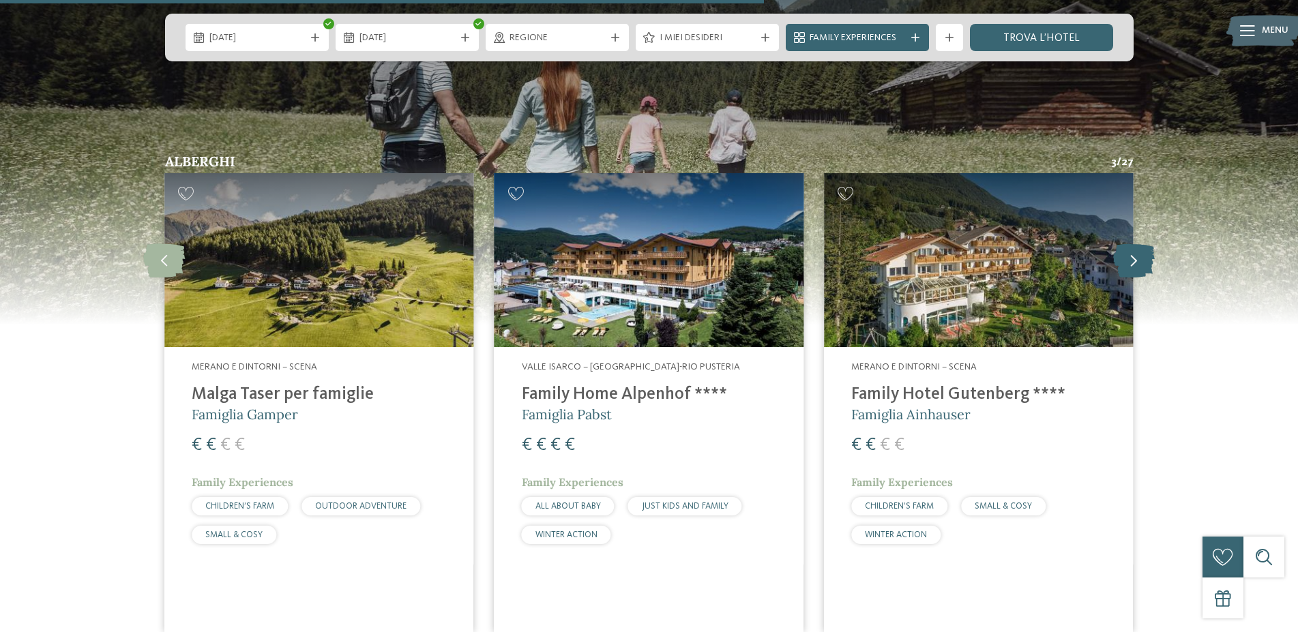
click at [1117, 267] on icon at bounding box center [1134, 260] width 42 height 34
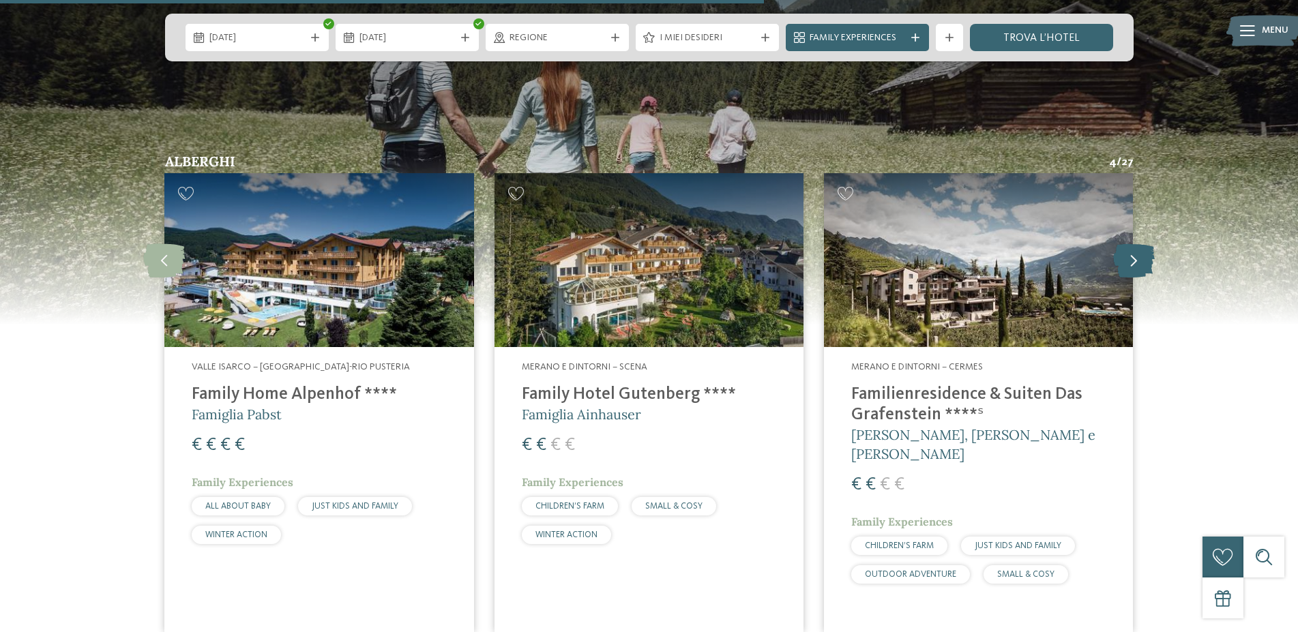
click at [1117, 267] on icon at bounding box center [1134, 260] width 42 height 34
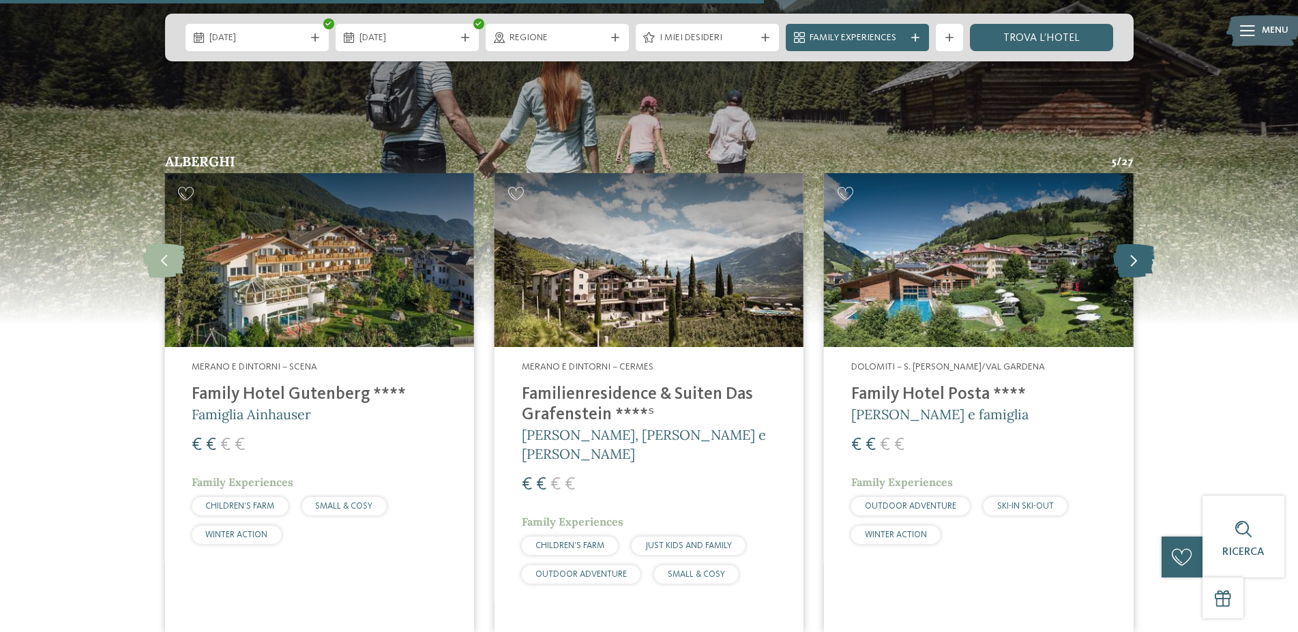
click at [1117, 267] on icon at bounding box center [1134, 260] width 42 height 34
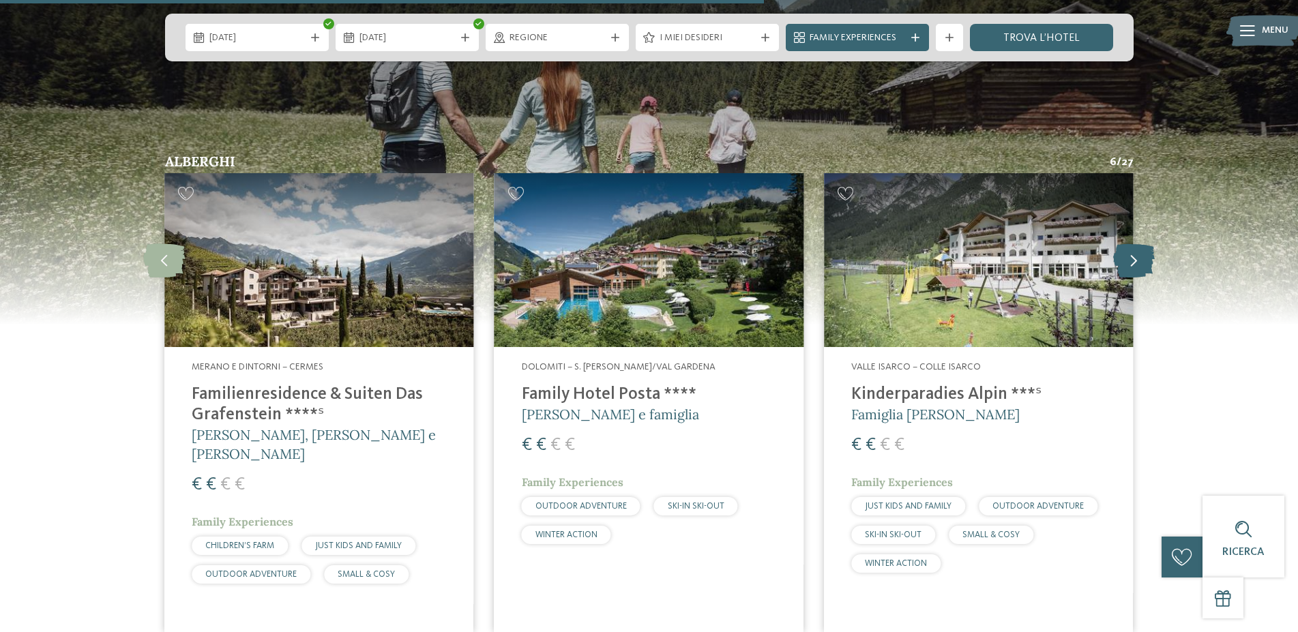
click at [1117, 267] on icon at bounding box center [1134, 260] width 42 height 34
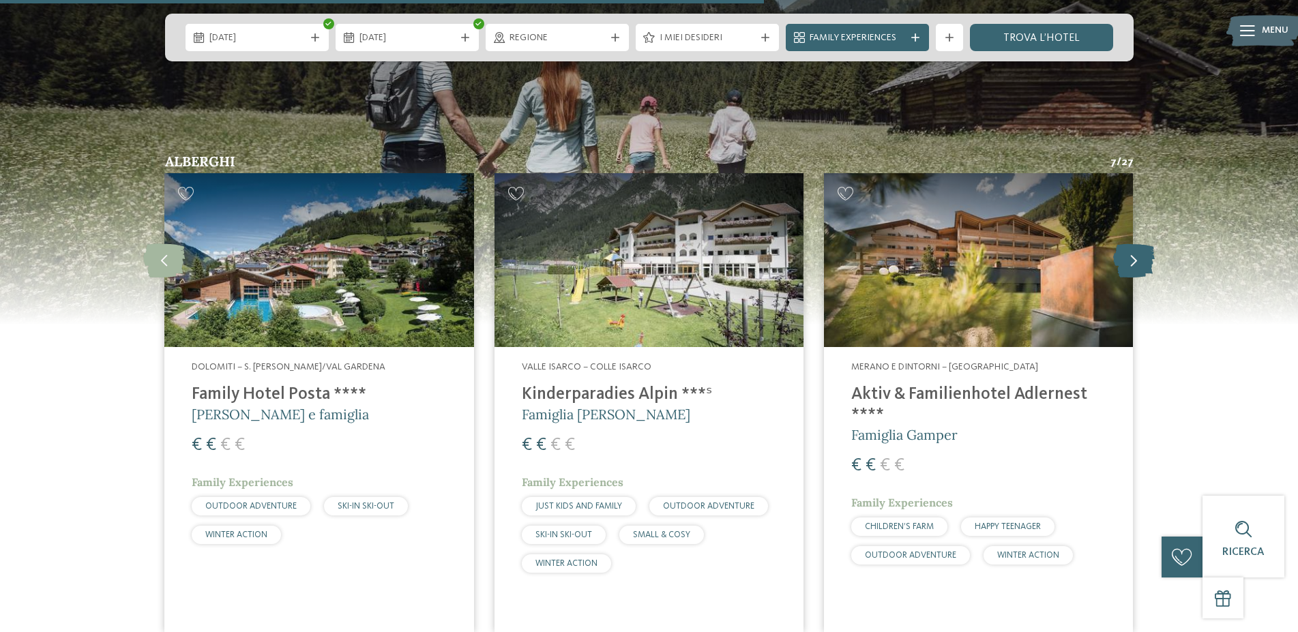
click at [1117, 267] on icon at bounding box center [1134, 260] width 42 height 34
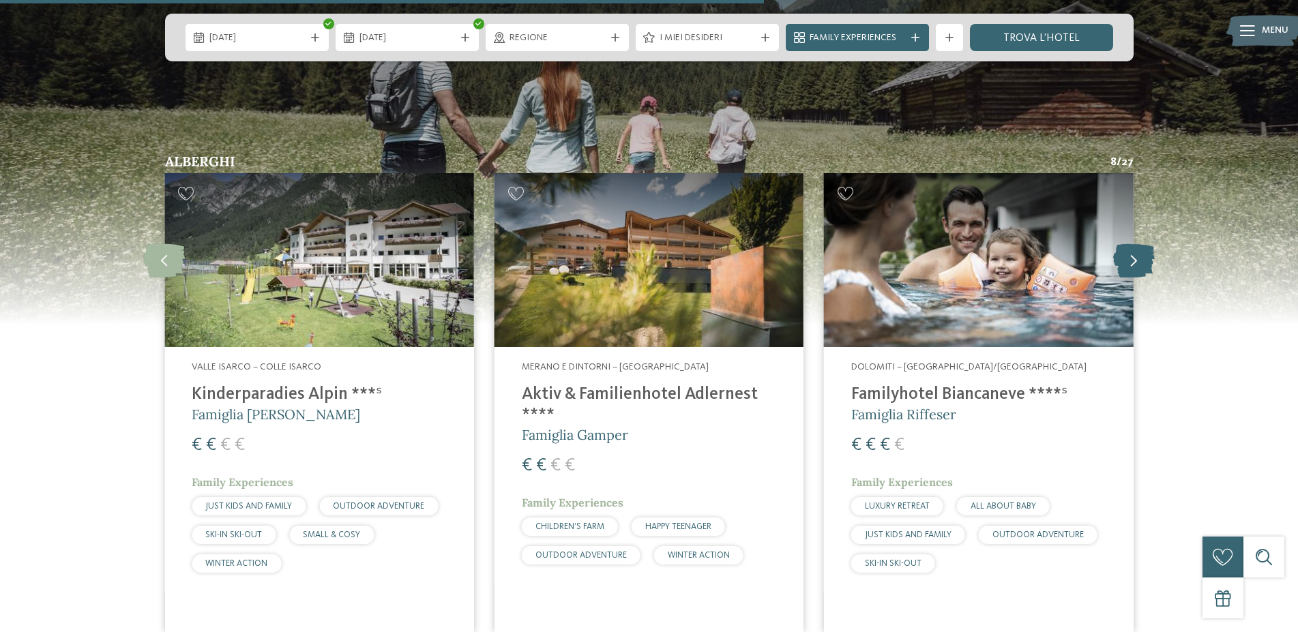
click at [1117, 267] on icon at bounding box center [1134, 260] width 42 height 34
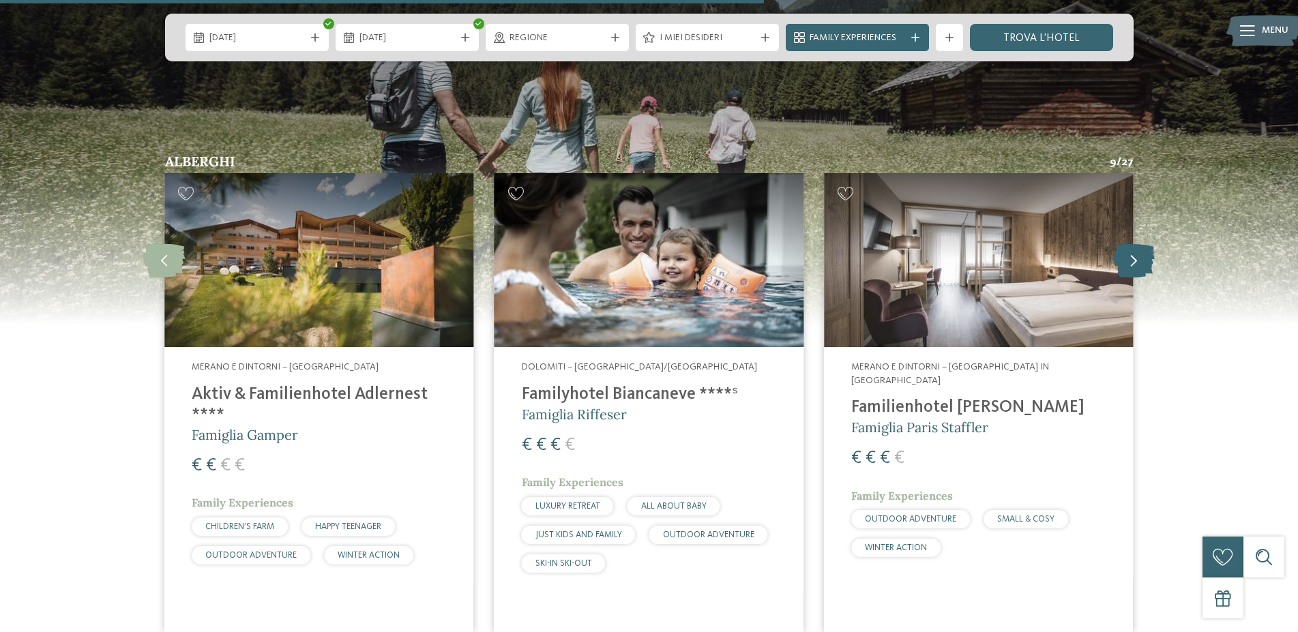
click at [1117, 267] on icon at bounding box center [1134, 260] width 42 height 34
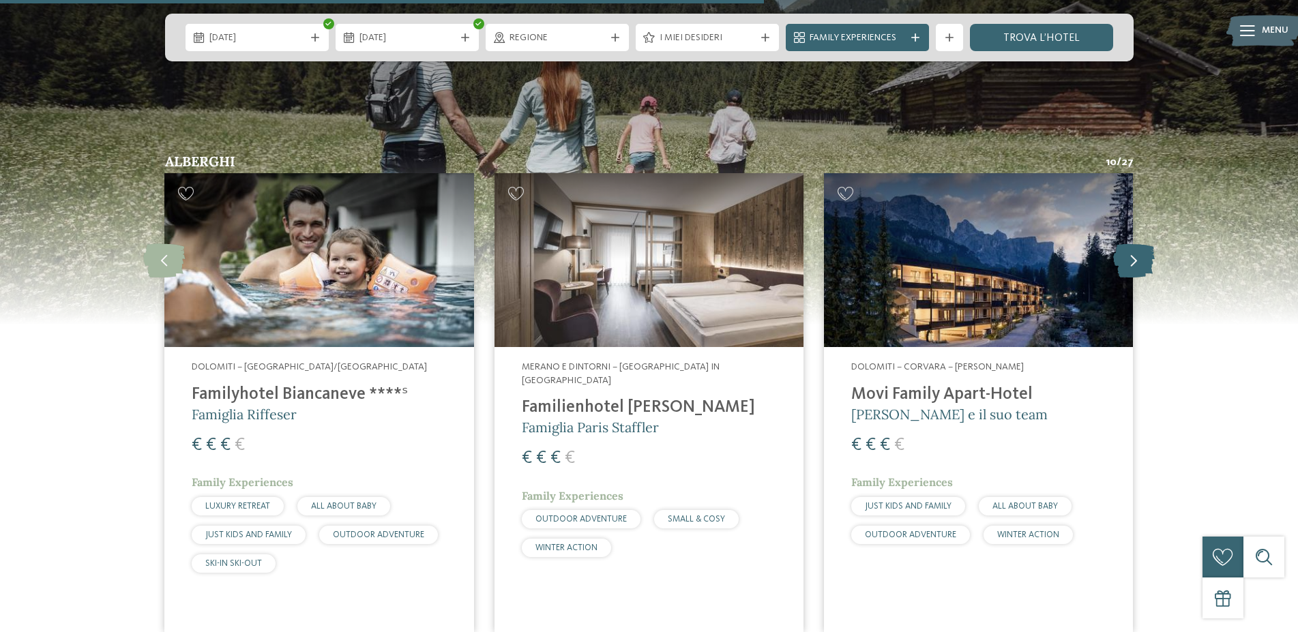
click at [1117, 267] on icon at bounding box center [1134, 260] width 42 height 34
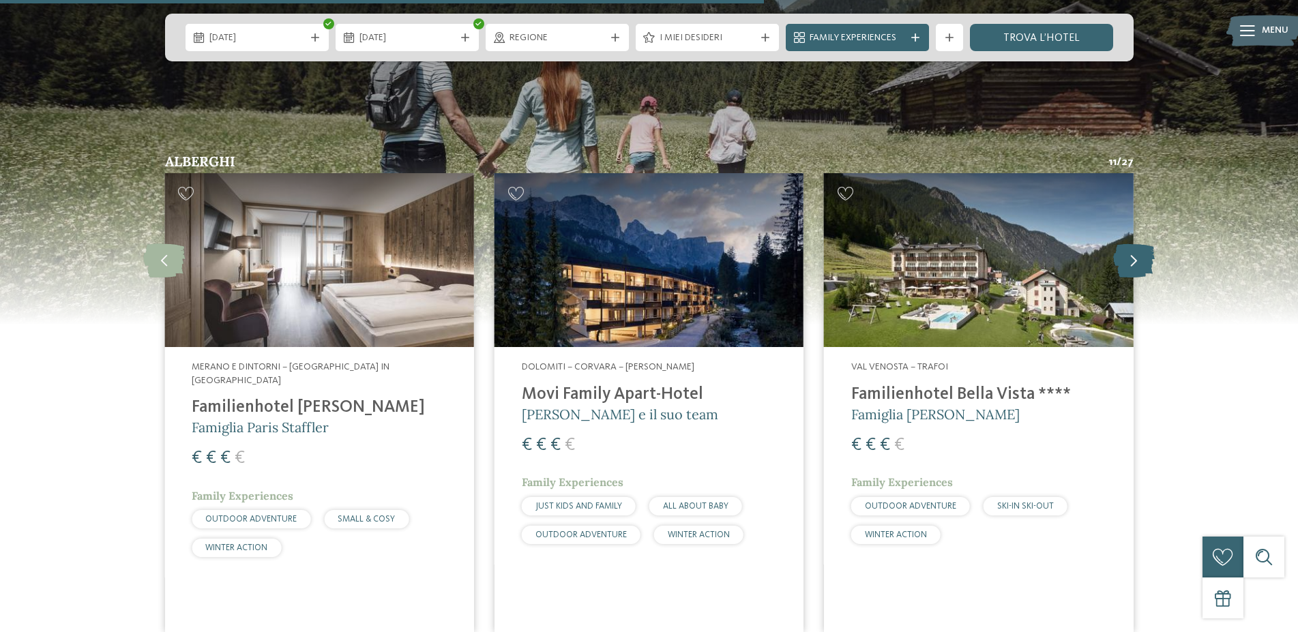
click at [1117, 267] on icon at bounding box center [1134, 260] width 42 height 34
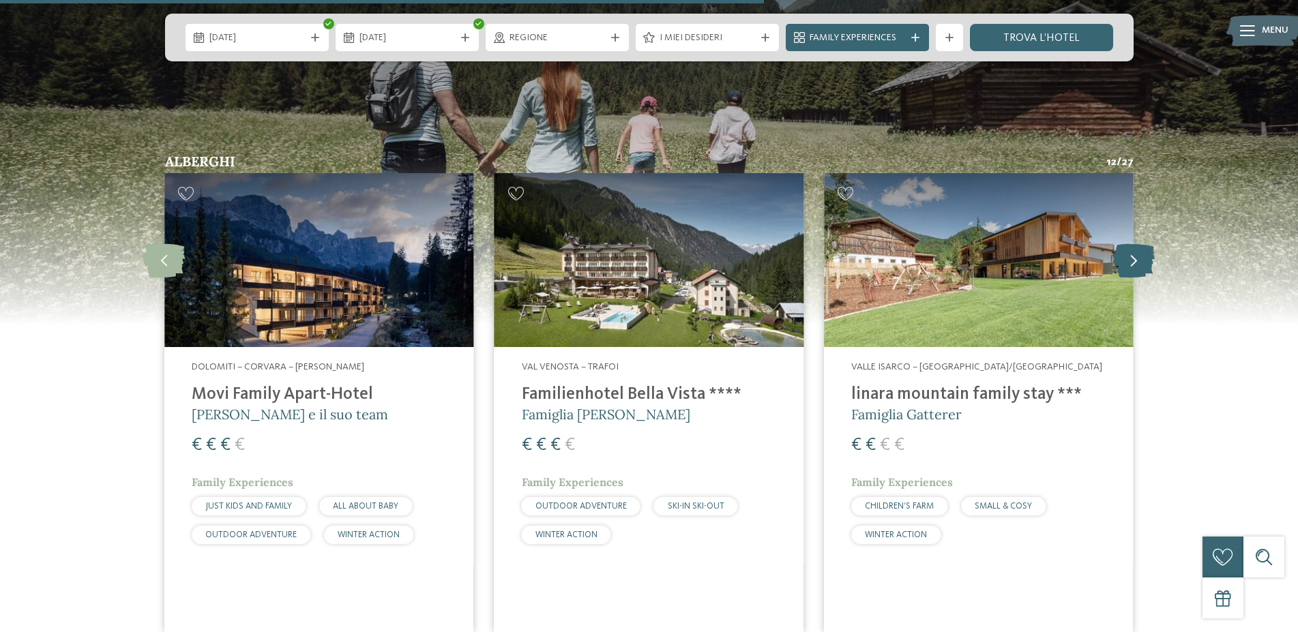
click at [1117, 267] on icon at bounding box center [1134, 260] width 42 height 34
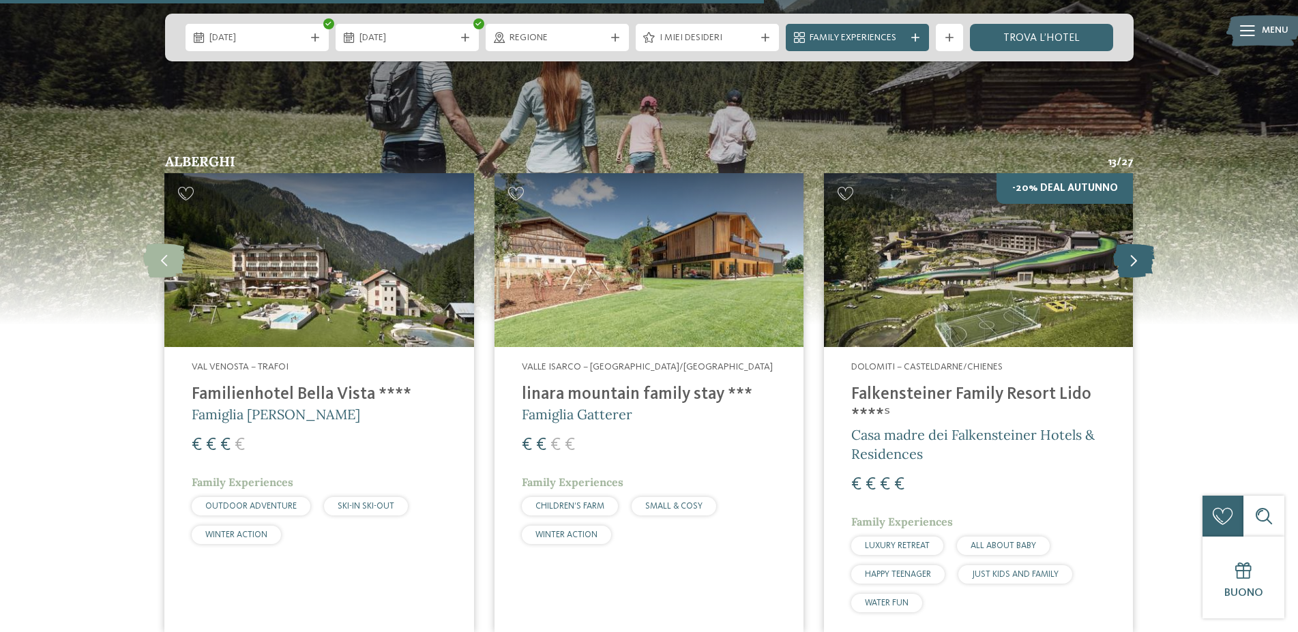
click at [1117, 267] on icon at bounding box center [1134, 260] width 42 height 34
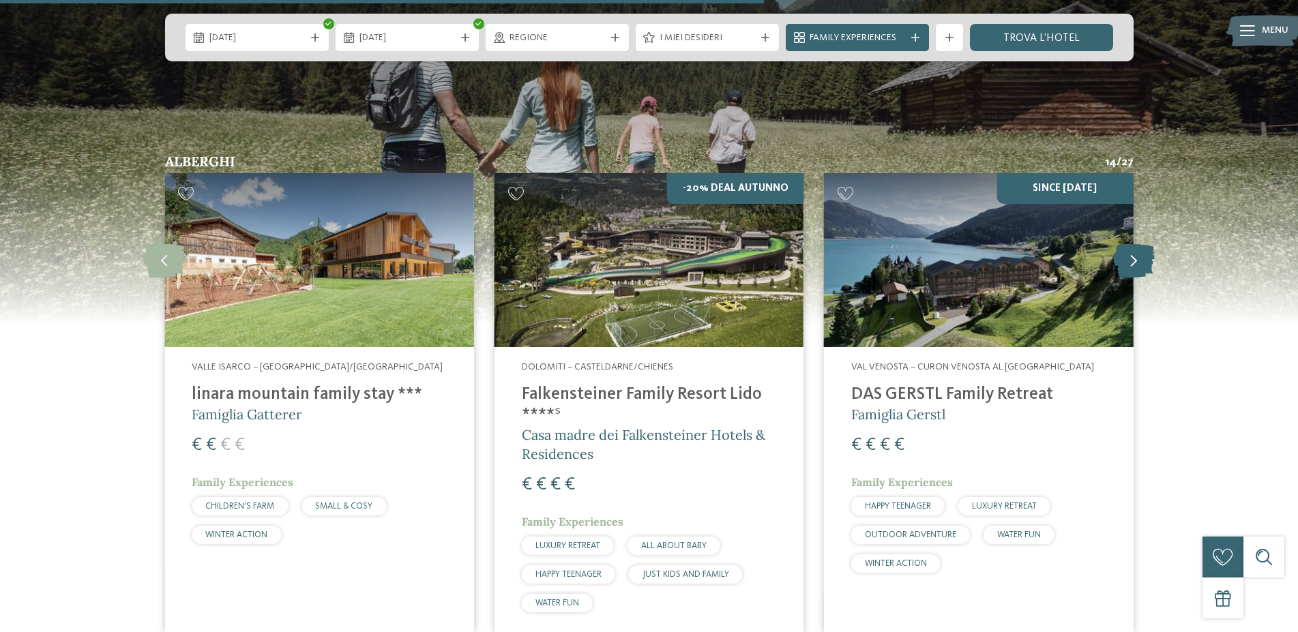
click at [1117, 267] on icon at bounding box center [1134, 260] width 42 height 34
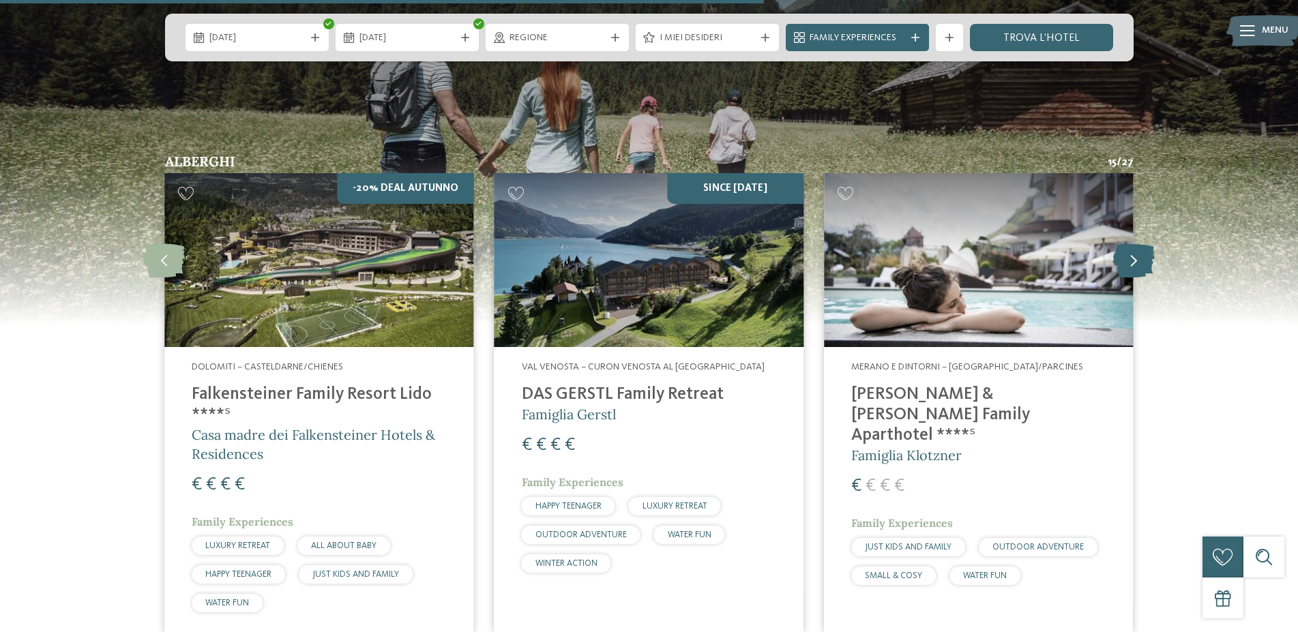
click at [1117, 267] on icon at bounding box center [1134, 260] width 42 height 34
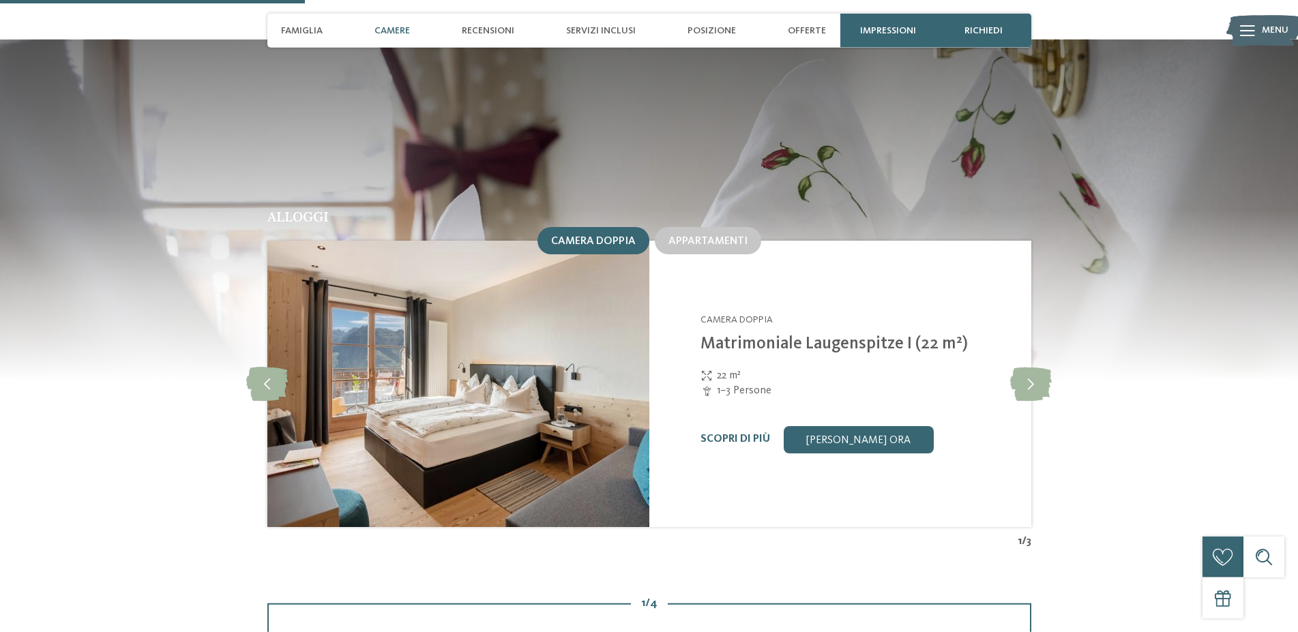
scroll to position [1530, 0]
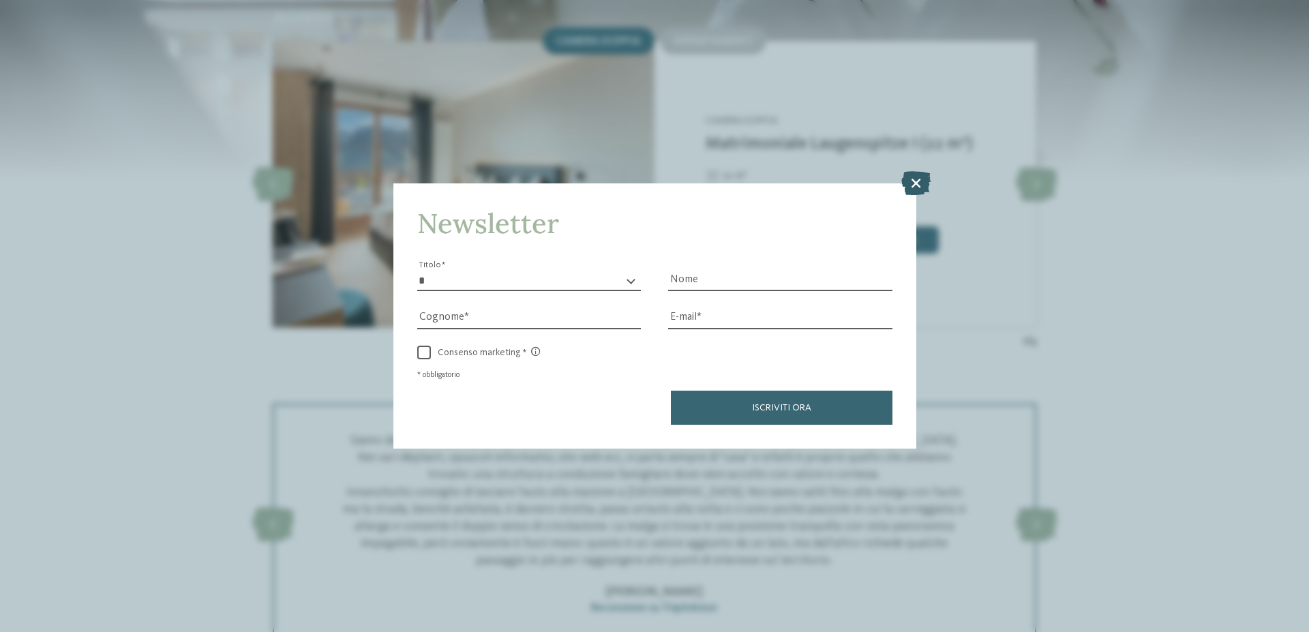
click at [910, 181] on icon at bounding box center [916, 183] width 29 height 24
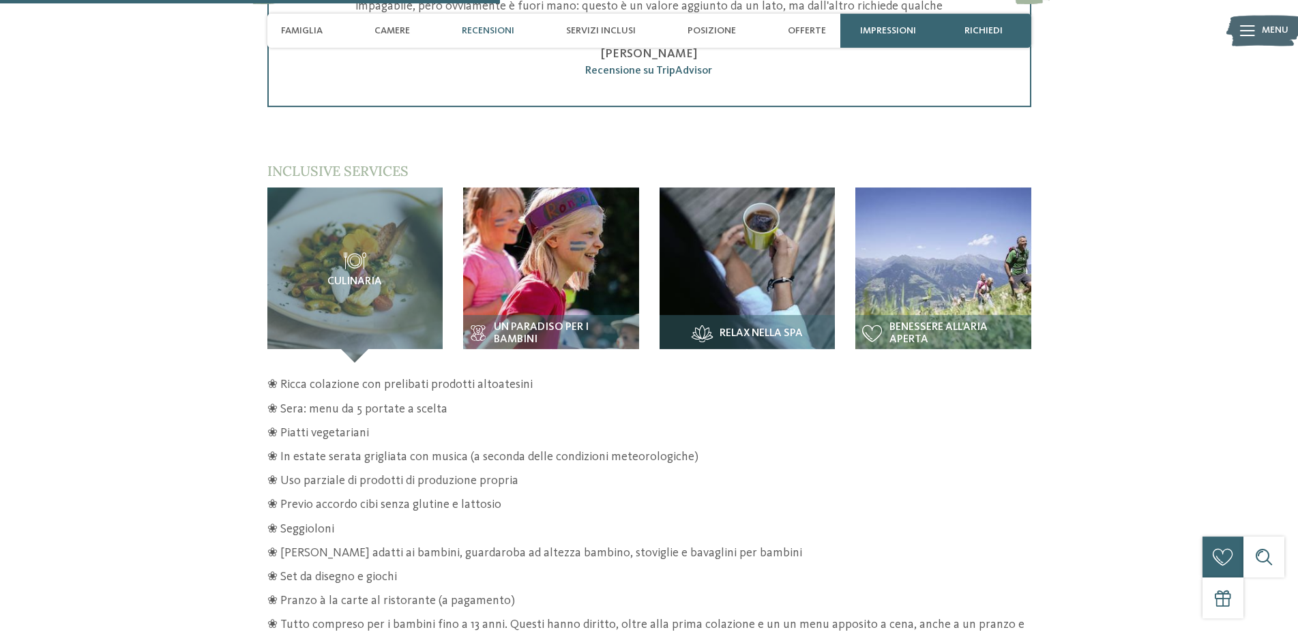
scroll to position [2156, 0]
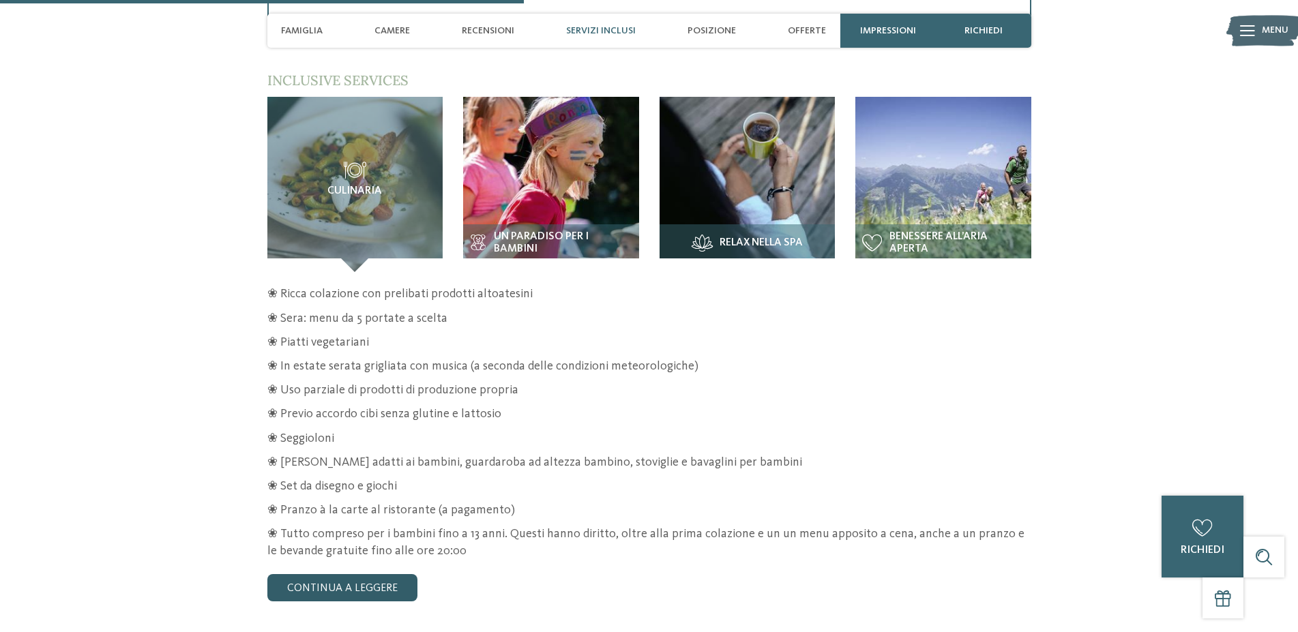
click at [303, 581] on link "continua a leggere" at bounding box center [342, 587] width 150 height 27
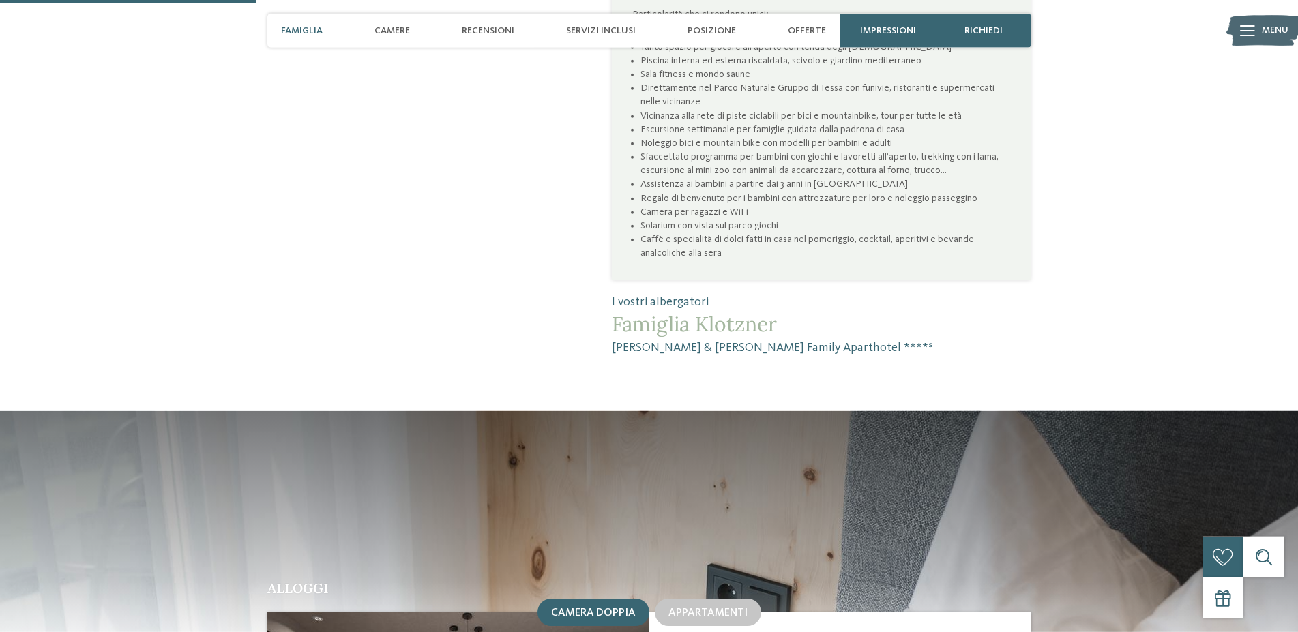
scroll to position [1043, 0]
